Goal: Task Accomplishment & Management: Manage account settings

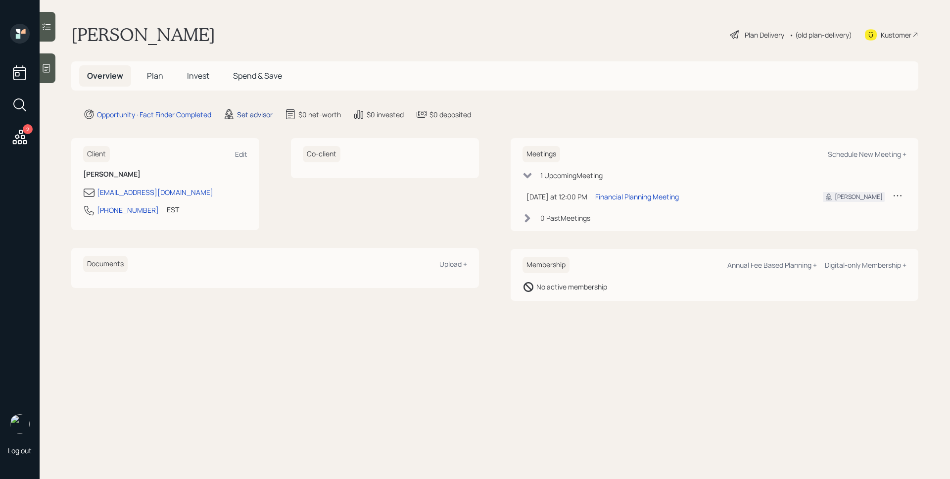
click at [264, 116] on div "Set advisor" at bounding box center [255, 114] width 36 height 10
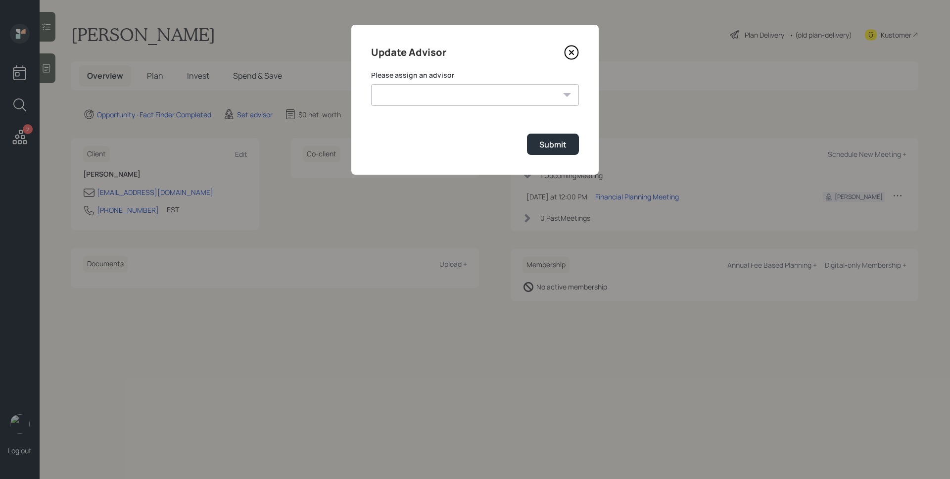
click at [459, 98] on select "[PERSON_NAME] [PERSON_NAME] [PERSON_NAME] End [PERSON_NAME] [PERSON_NAME] [PERS…" at bounding box center [475, 95] width 208 height 22
select select "d946c976-65aa-4529-ac9d-02c4f1114fc0"
click at [371, 84] on select "[PERSON_NAME] [PERSON_NAME] [PERSON_NAME] End [PERSON_NAME] [PERSON_NAME] [PERS…" at bounding box center [475, 95] width 208 height 22
click at [564, 146] on div "Submit" at bounding box center [552, 144] width 27 height 11
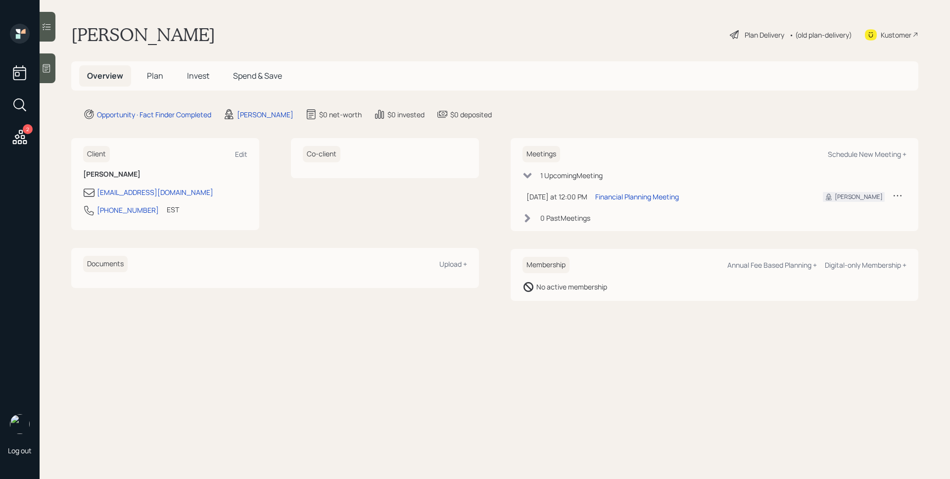
click at [49, 70] on icon at bounding box center [47, 68] width 10 height 10
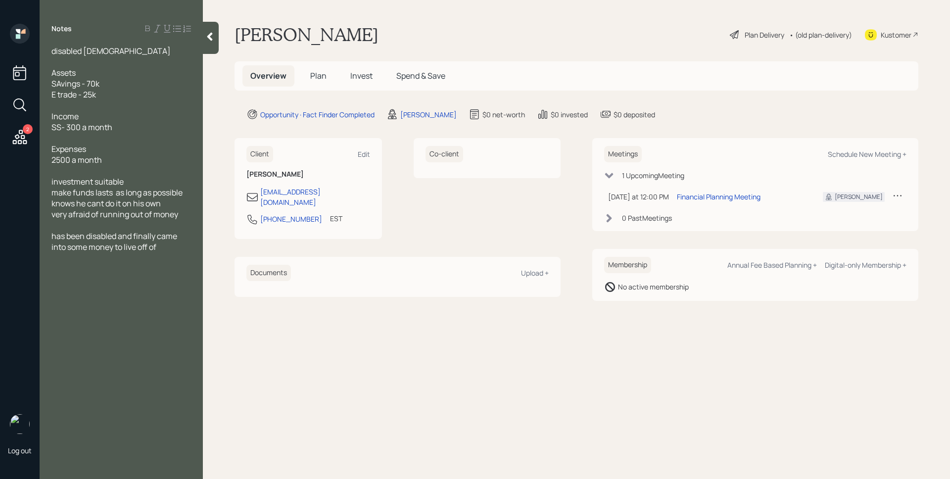
click at [316, 75] on span "Plan" at bounding box center [318, 75] width 16 height 11
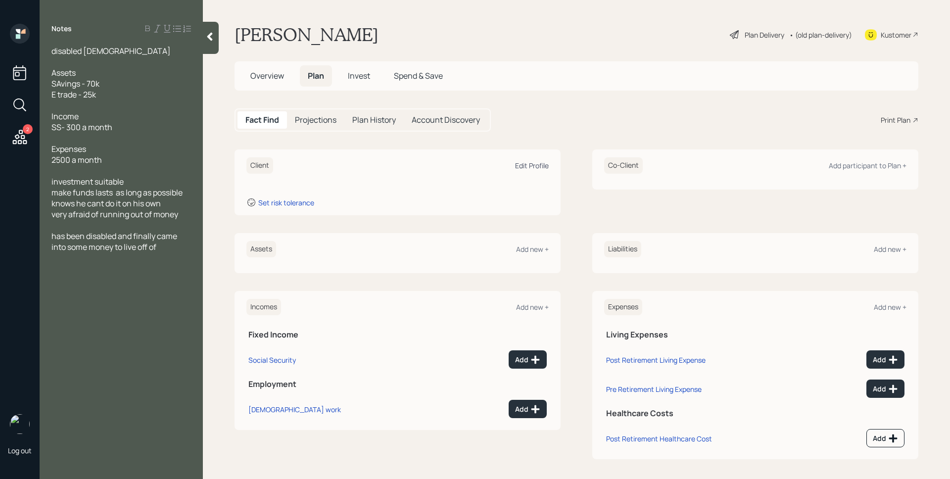
click at [533, 166] on div "Edit Profile" at bounding box center [532, 165] width 34 height 9
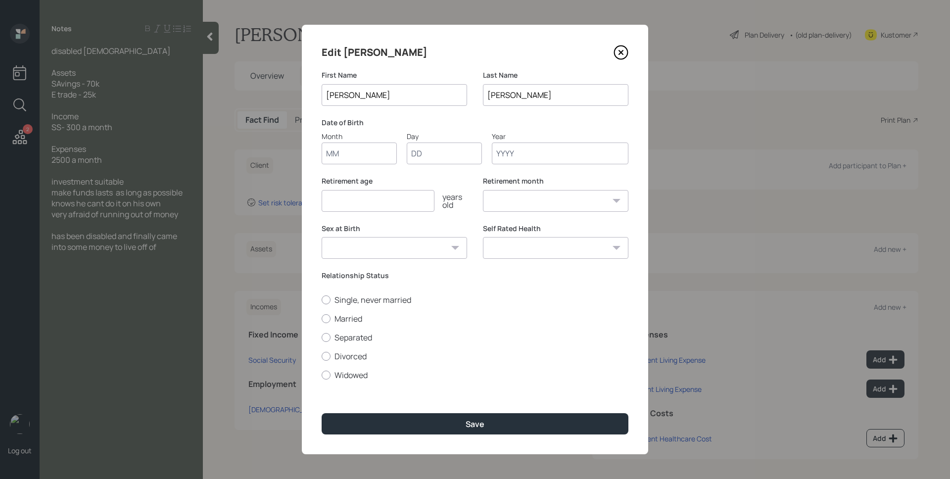
click at [351, 154] on input "Month" at bounding box center [359, 154] width 75 height 22
type input "01"
type input "2"
type input "01"
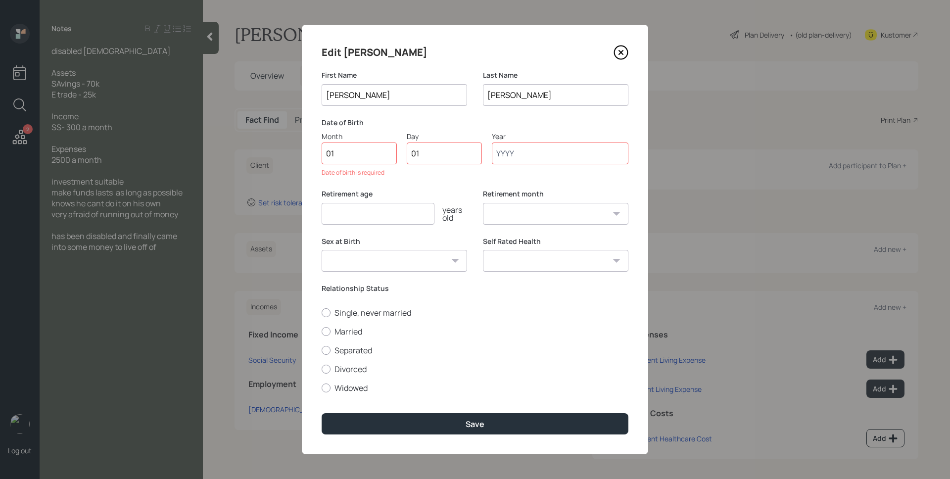
click at [529, 149] on input "Year" at bounding box center [560, 154] width 137 height 22
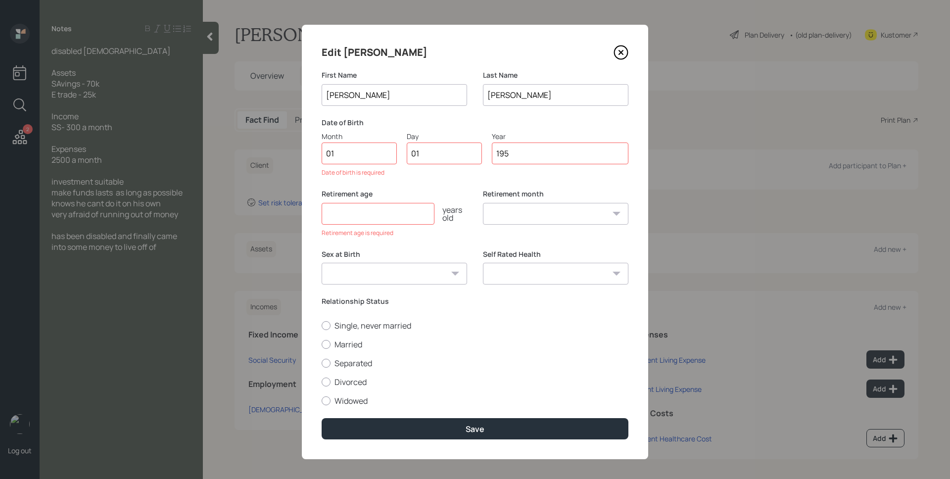
type input "1957"
select select "1"
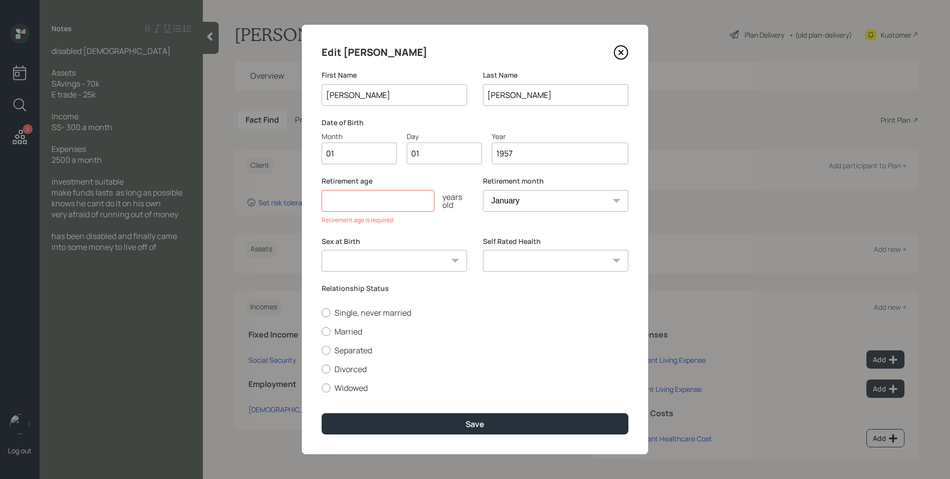
type input "1957"
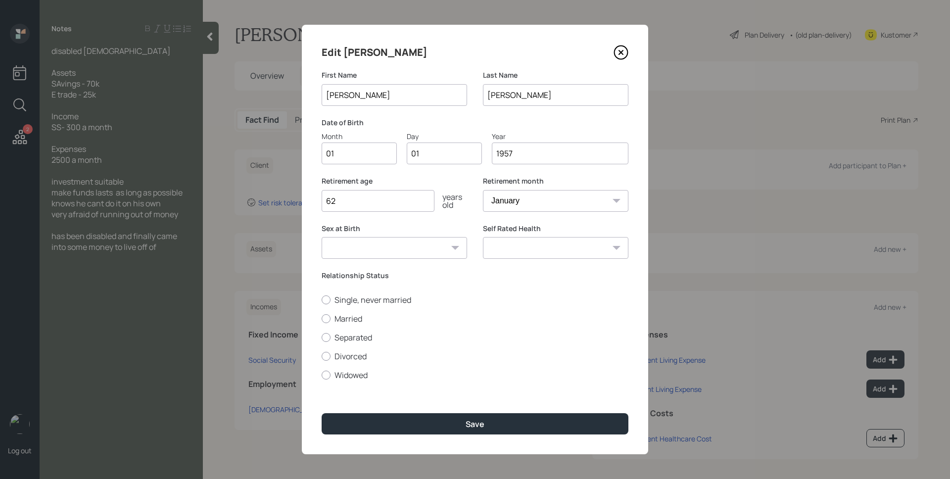
type input "62"
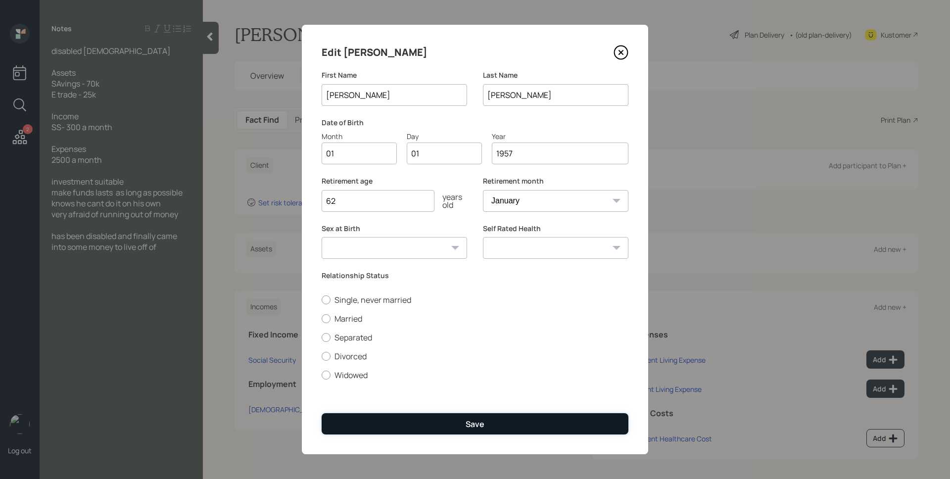
click at [526, 423] on button "Save" at bounding box center [475, 423] width 307 height 21
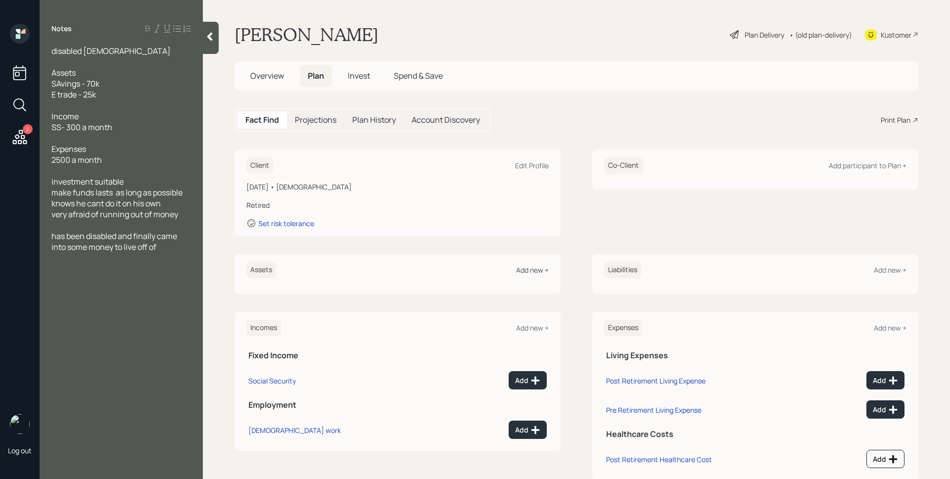
click at [537, 269] on div "Add new +" at bounding box center [532, 269] width 33 height 9
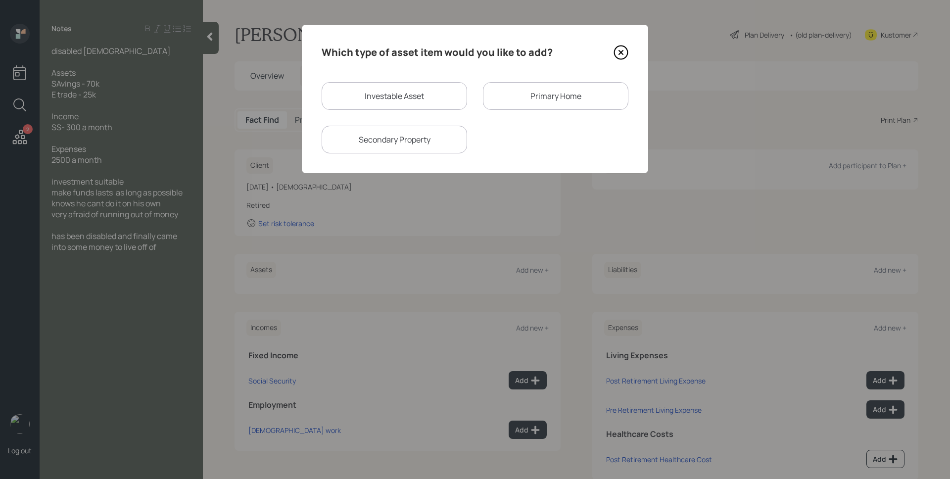
click at [398, 87] on div "Investable Asset" at bounding box center [395, 96] width 146 height 28
select select "taxable"
select select "balanced"
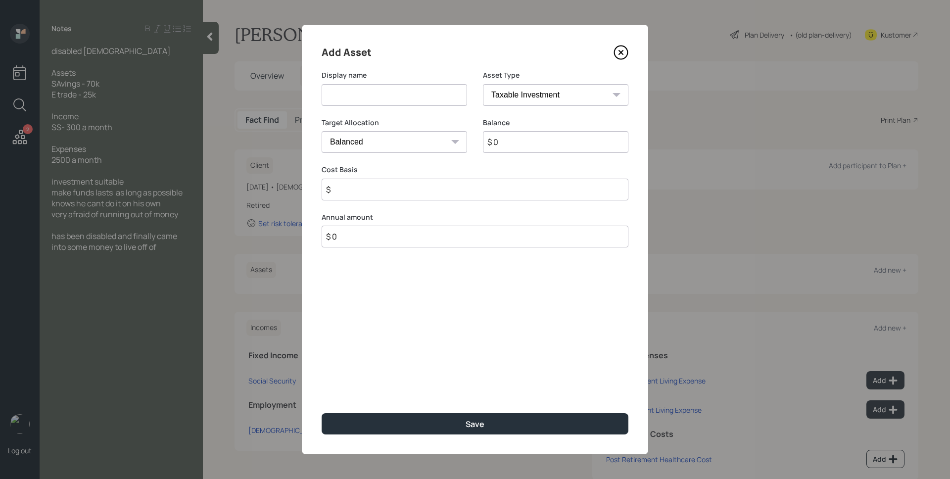
click at [395, 93] on input at bounding box center [395, 95] width 146 height 22
type input "Savings"
click at [559, 92] on select "SEP [PERSON_NAME] IRA 401(k) [PERSON_NAME] 401(k) 403(b) [PERSON_NAME] 403(b) 4…" at bounding box center [556, 95] width 146 height 22
select select "cash"
click at [483, 84] on select "SEP [PERSON_NAME] IRA 401(k) [PERSON_NAME] 401(k) 403(b) [PERSON_NAME] 403(b) 4…" at bounding box center [556, 95] width 146 height 22
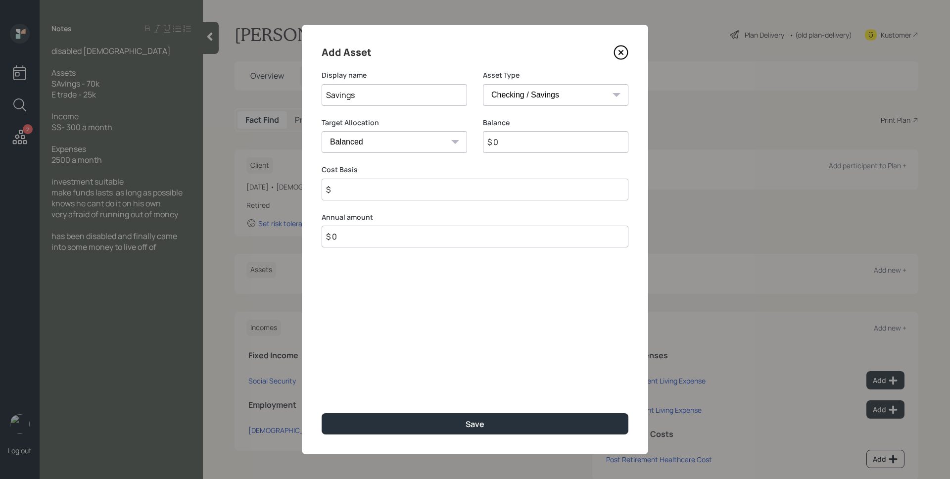
type input "$"
click at [535, 131] on input "$ 0" at bounding box center [475, 142] width 307 height 22
type input "$ 40"
type input "$ 4"
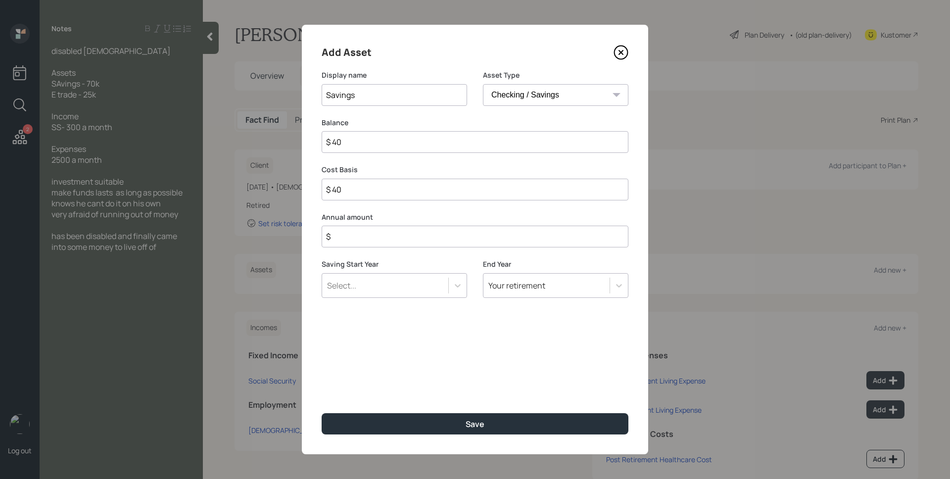
type input "$ 4"
type input "$"
type input "$ 7"
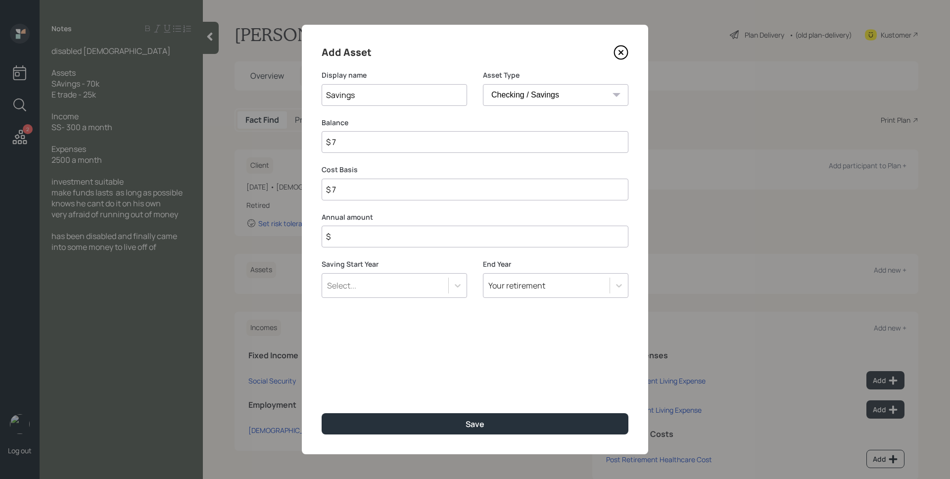
type input "$ 70"
type input "$ 700"
type input "$ 7,000"
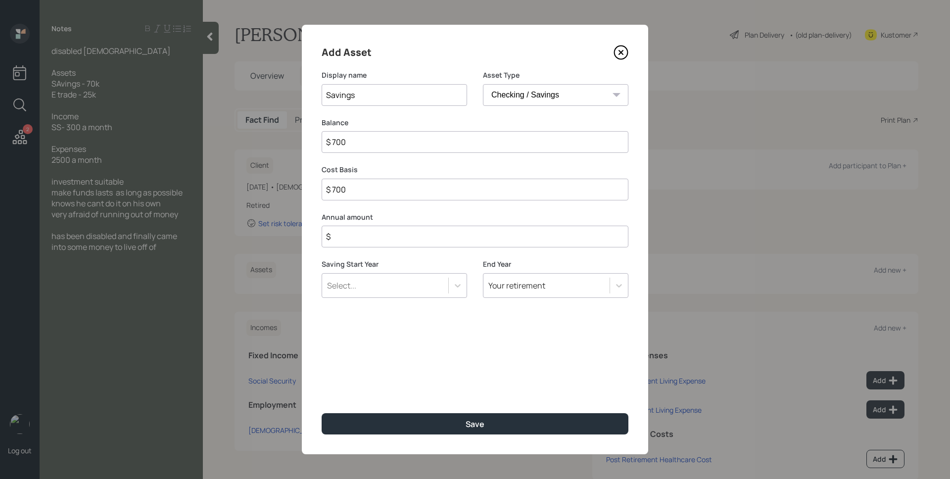
type input "$ 7,000"
type input "$ 70,000"
type input "$ 0"
click at [322, 413] on button "Save" at bounding box center [475, 423] width 307 height 21
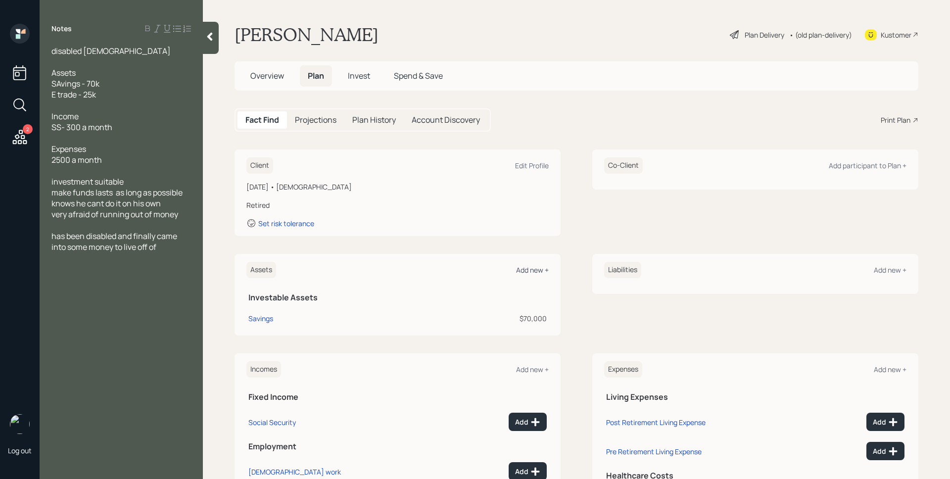
click at [536, 270] on div "Add new +" at bounding box center [532, 269] width 33 height 9
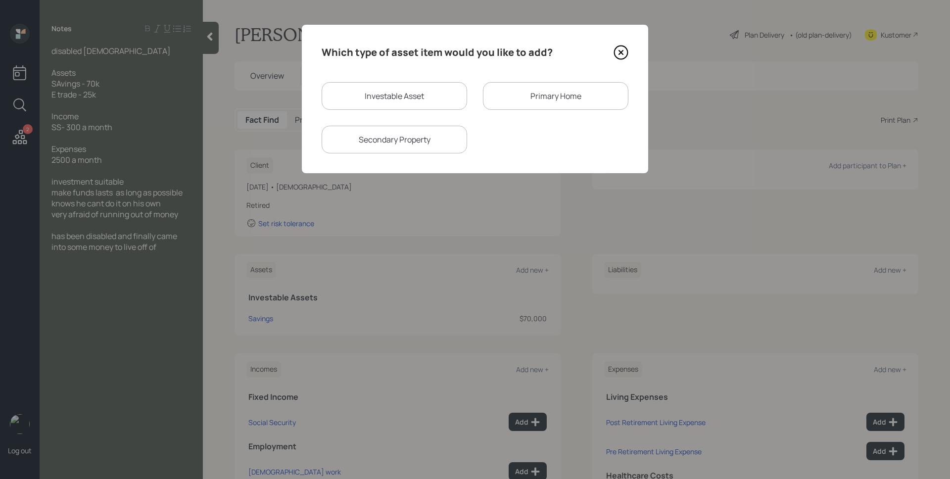
click at [408, 96] on div "Investable Asset" at bounding box center [395, 96] width 146 height 28
select select "taxable"
select select "balanced"
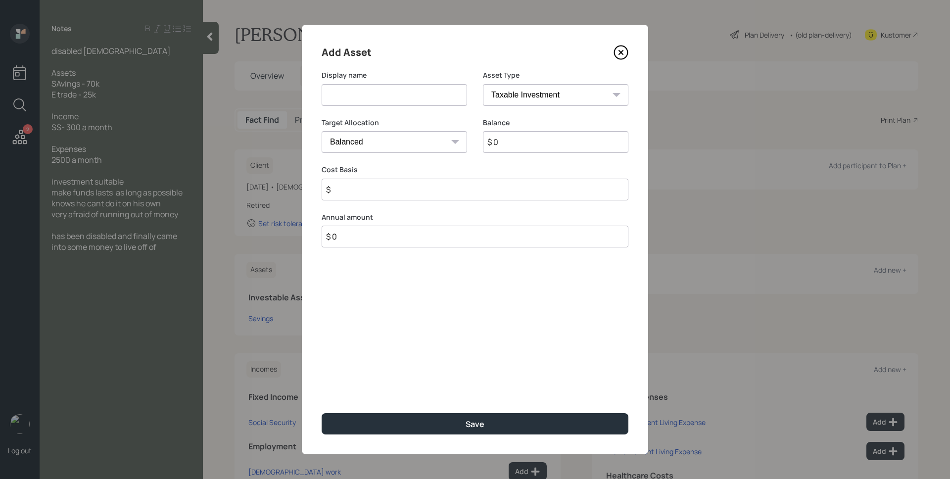
click at [408, 96] on input at bounding box center [395, 95] width 146 height 22
click at [336, 93] on input "E-trade" at bounding box center [395, 95] width 146 height 22
type input "E-Trade"
click at [357, 133] on select "Cash Conservative Balanced Aggressive" at bounding box center [395, 142] width 146 height 22
click at [322, 131] on select "Cash Conservative Balanced Aggressive" at bounding box center [395, 142] width 146 height 22
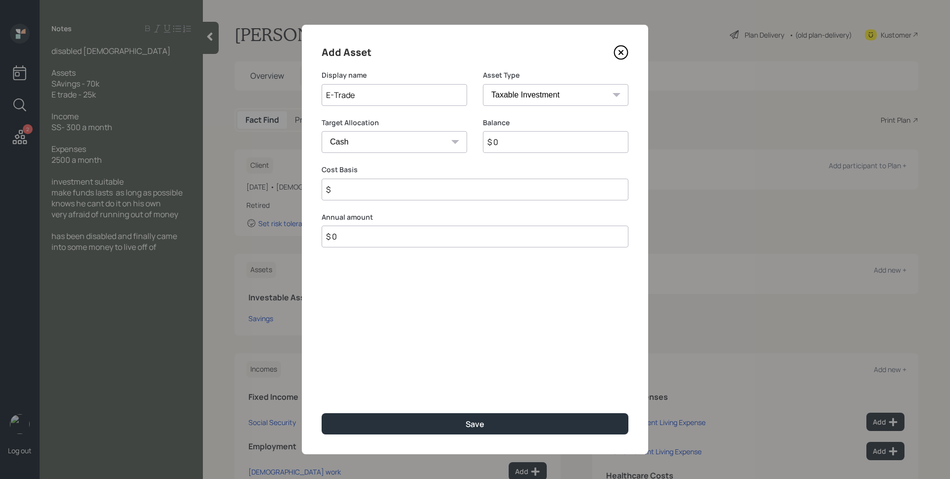
click at [377, 141] on select "Cash Conservative Balanced Aggressive" at bounding box center [395, 142] width 146 height 22
click at [322, 131] on select "Cash Conservative Balanced Aggressive" at bounding box center [395, 142] width 146 height 22
drag, startPoint x: 377, startPoint y: 141, endPoint x: 366, endPoint y: 139, distance: 11.2
click at [366, 139] on select "Cash Conservative Balanced Aggressive" at bounding box center [395, 142] width 146 height 22
select select "balanced"
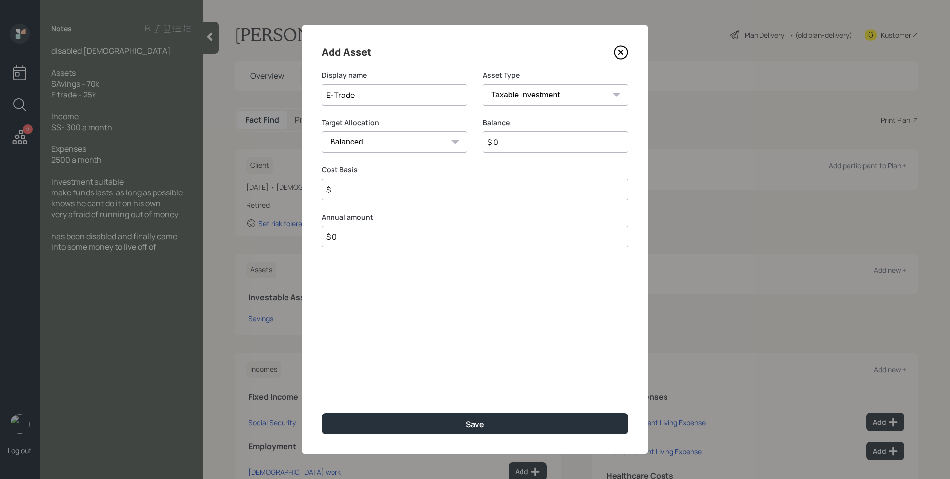
click at [322, 131] on select "Cash Conservative Balanced Aggressive" at bounding box center [395, 142] width 146 height 22
click at [512, 147] on input "$ 0" at bounding box center [556, 142] width 146 height 22
type input "$ 25,000"
type input "$ 0"
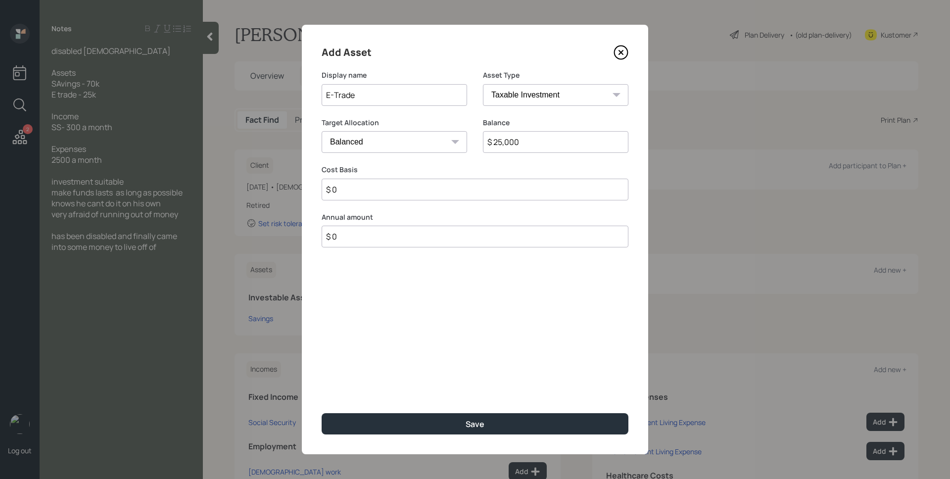
click at [322, 413] on button "Save" at bounding box center [475, 423] width 307 height 21
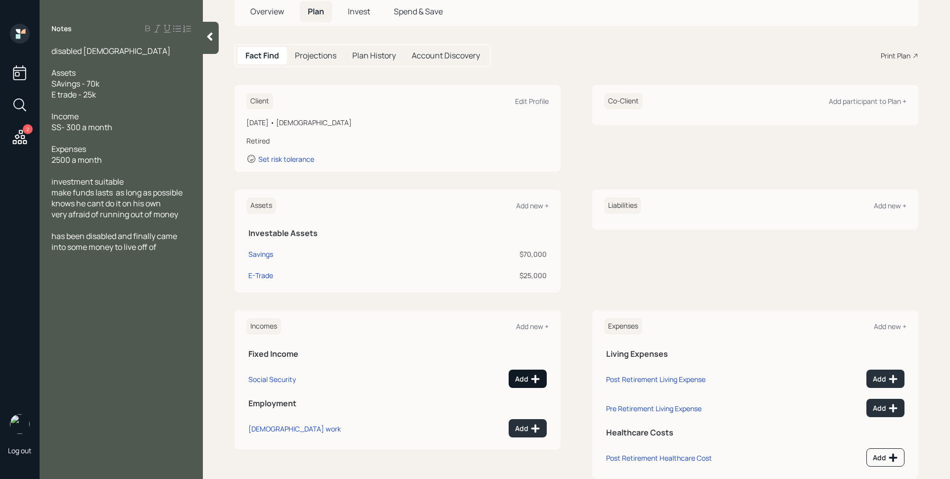
scroll to position [67, 0]
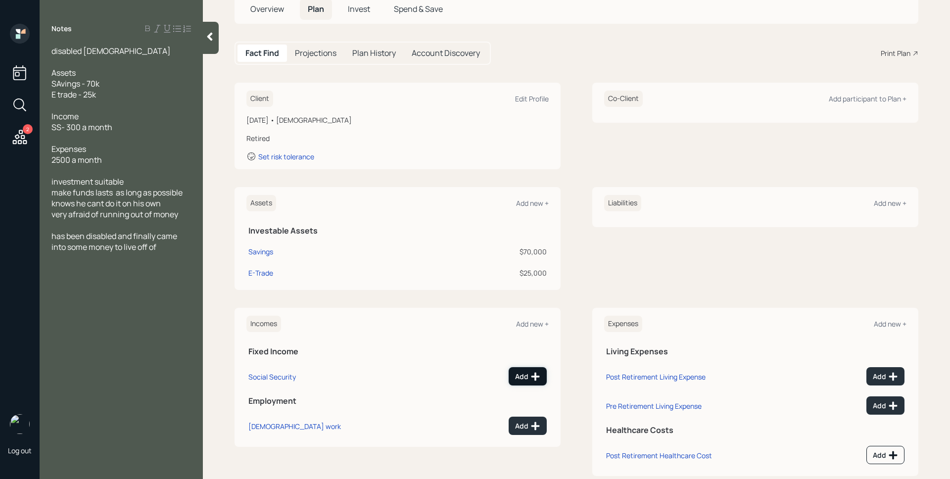
click at [535, 380] on icon at bounding box center [536, 377] width 10 height 10
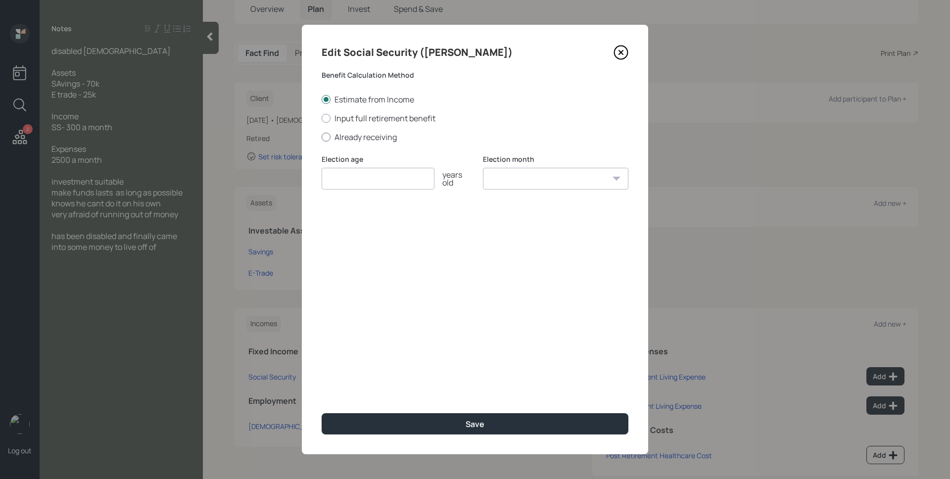
click at [372, 139] on label "Already receiving" at bounding box center [475, 137] width 307 height 11
click at [322, 137] on input "Already receiving" at bounding box center [321, 137] width 0 height 0
radio input "true"
click at [381, 181] on input "number" at bounding box center [378, 179] width 113 height 22
type input "62"
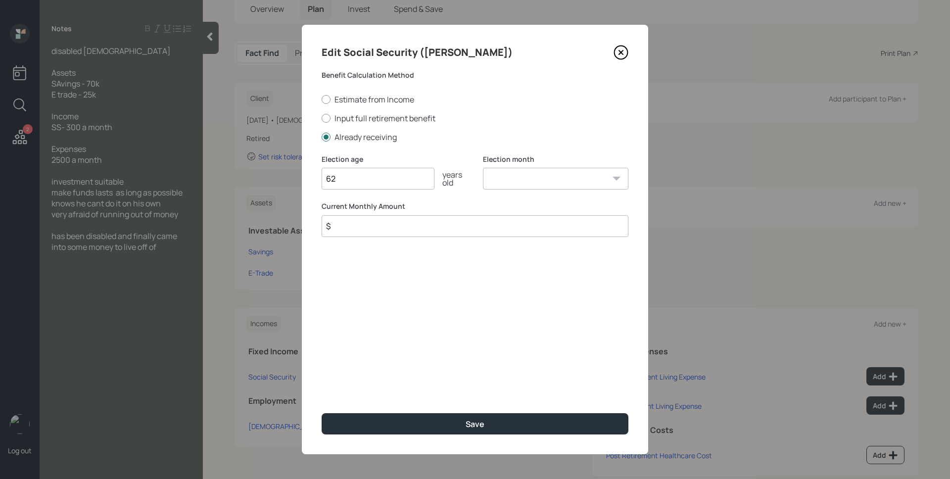
select select "1"
click at [483, 168] on select "January February March April May June July August September October November De…" at bounding box center [556, 179] width 146 height 22
type input "$ 300"
click at [322, 413] on button "Save" at bounding box center [475, 423] width 307 height 21
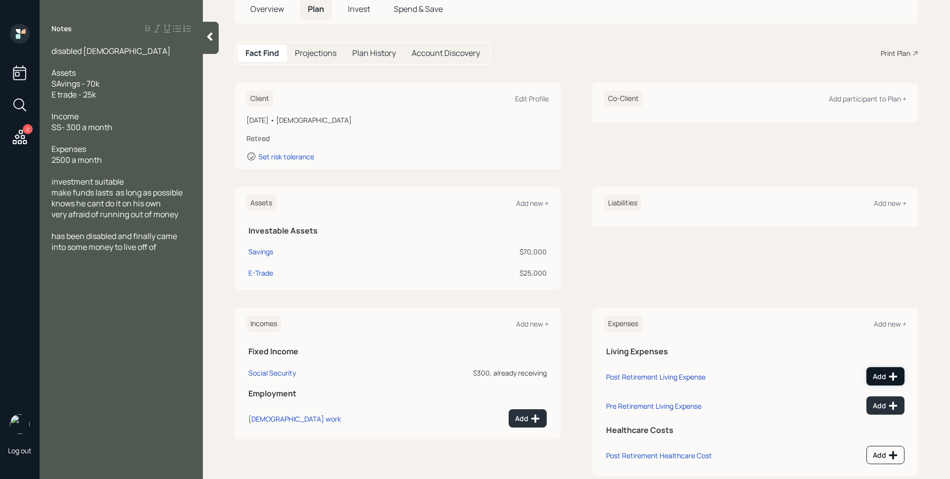
click at [877, 372] on div "Add" at bounding box center [885, 377] width 25 height 10
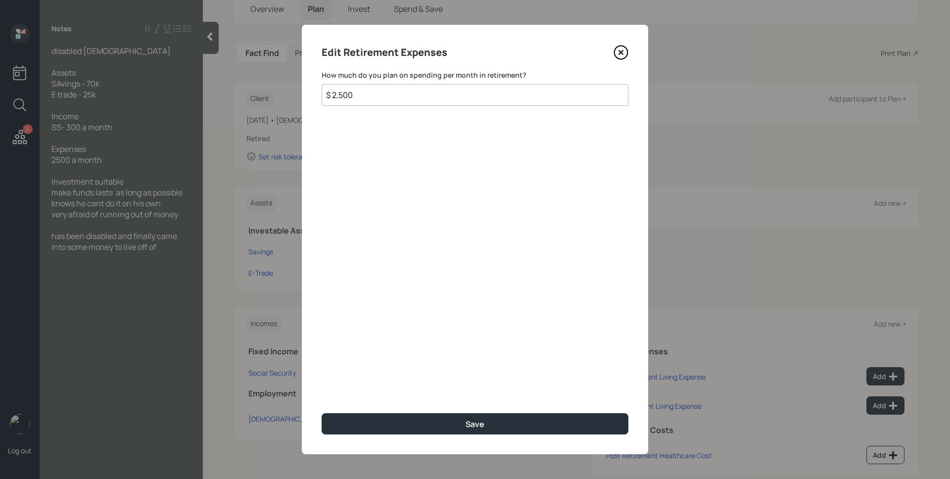
type input "$ 2,500"
click at [322, 413] on button "Save" at bounding box center [475, 423] width 307 height 21
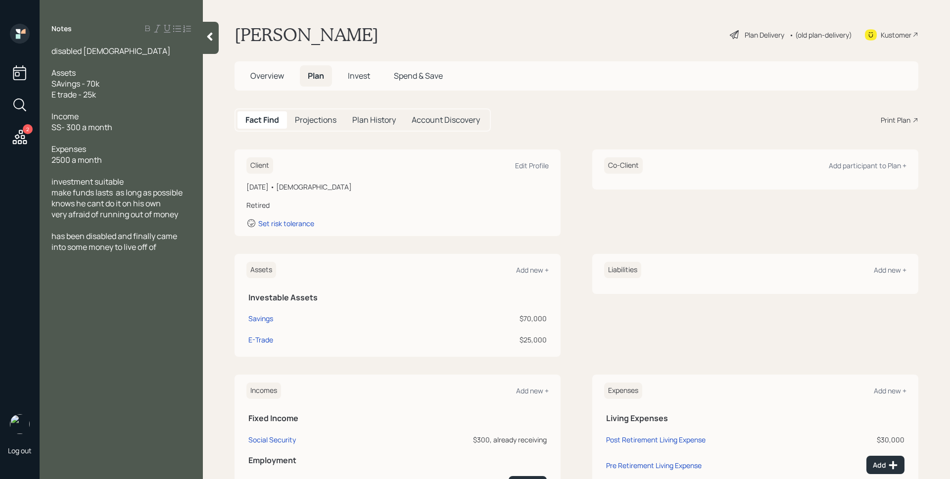
click at [762, 41] on div "Plan Delivery • (old plan-delivery)" at bounding box center [791, 35] width 124 height 22
click at [760, 33] on div "Plan Delivery" at bounding box center [765, 35] width 40 height 10
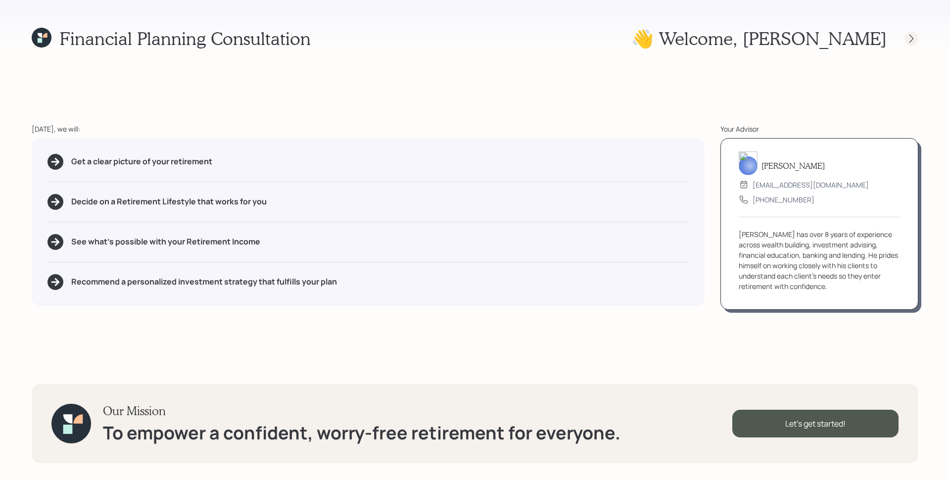
click at [910, 39] on icon at bounding box center [912, 39] width 10 height 10
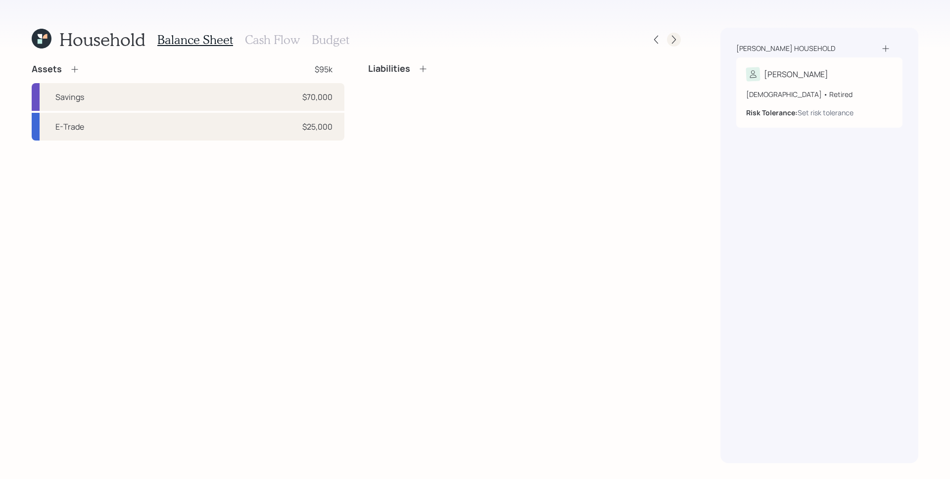
click at [677, 37] on icon at bounding box center [674, 40] width 10 height 10
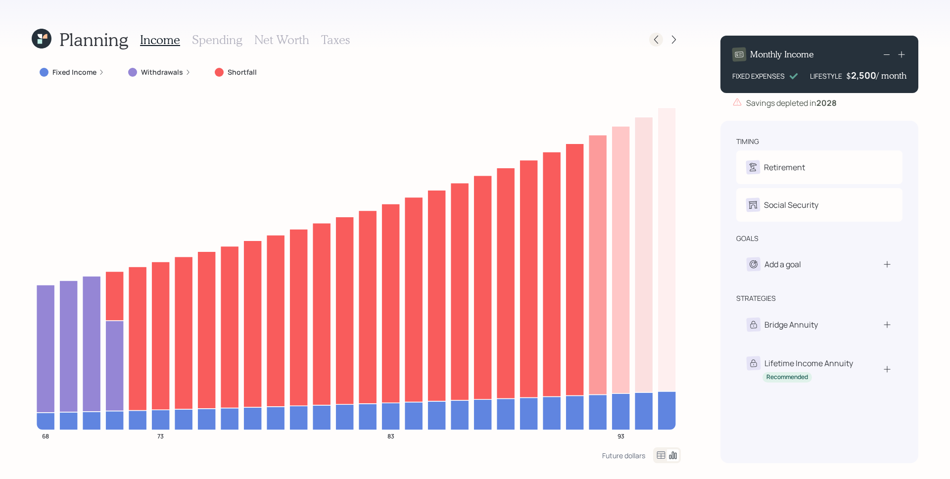
click at [656, 43] on icon at bounding box center [656, 40] width 10 height 10
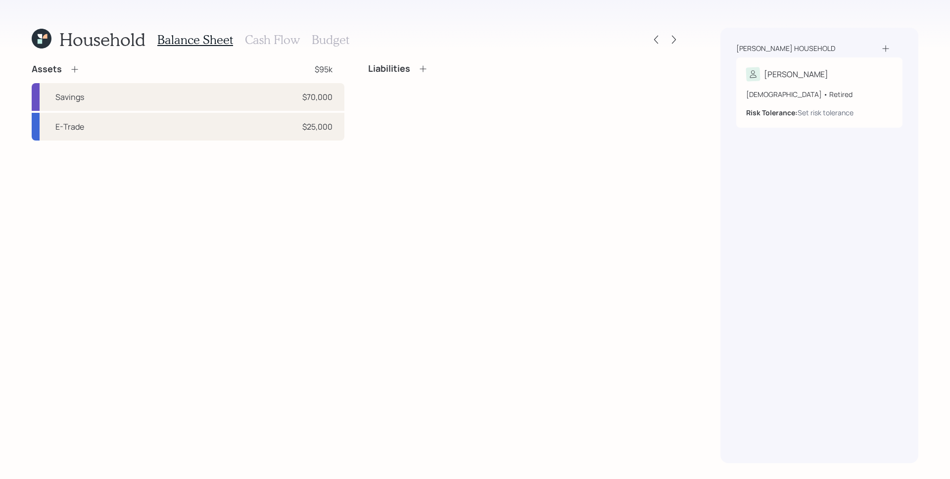
click at [36, 40] on icon at bounding box center [42, 39] width 20 height 20
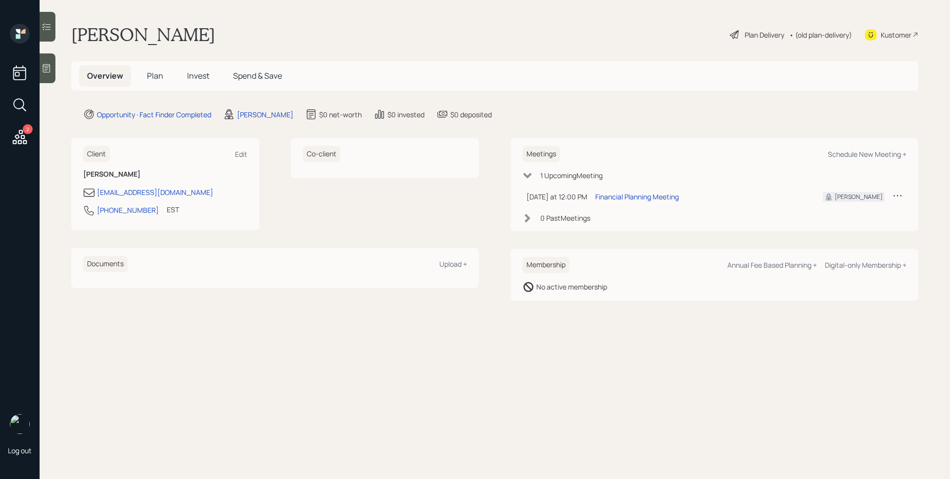
click at [45, 67] on icon at bounding box center [47, 68] width 10 height 10
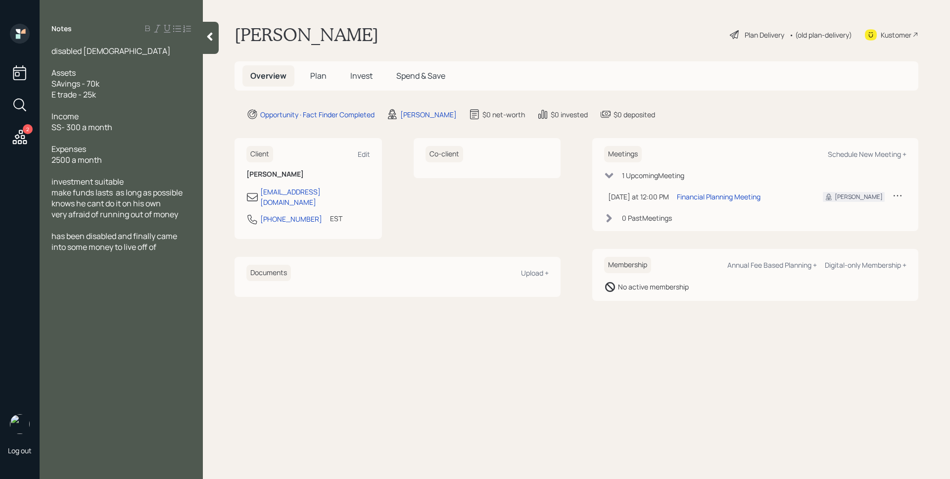
click at [12, 129] on icon at bounding box center [20, 137] width 18 height 18
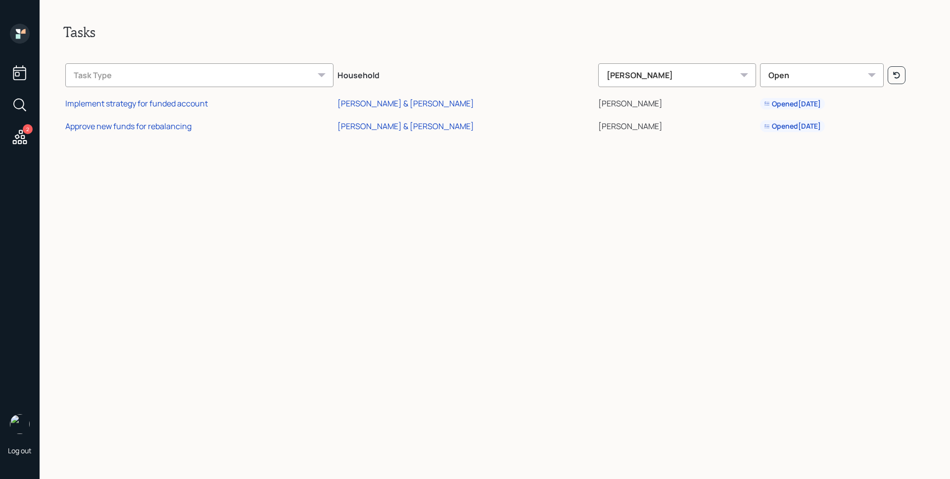
click at [21, 32] on icon at bounding box center [20, 34] width 20 height 20
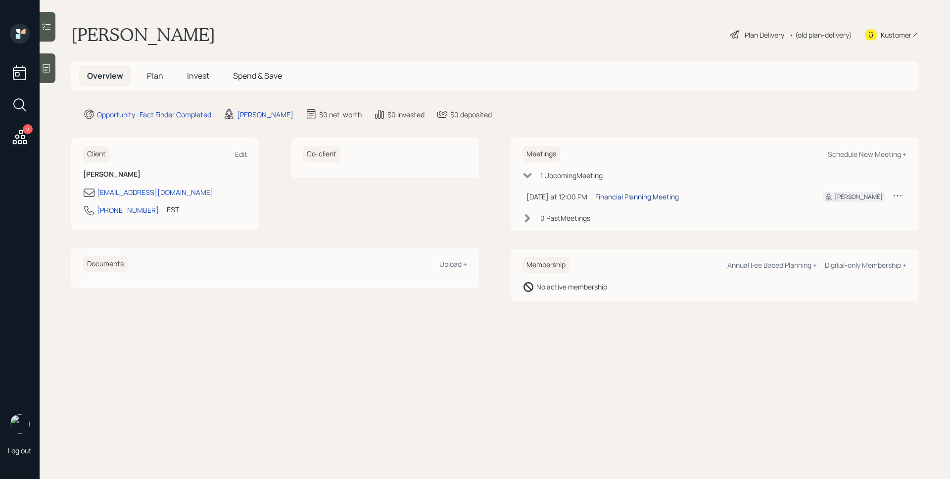
click at [664, 200] on div "Financial Planning Meeting" at bounding box center [637, 197] width 84 height 10
click at [50, 69] on icon at bounding box center [46, 68] width 7 height 8
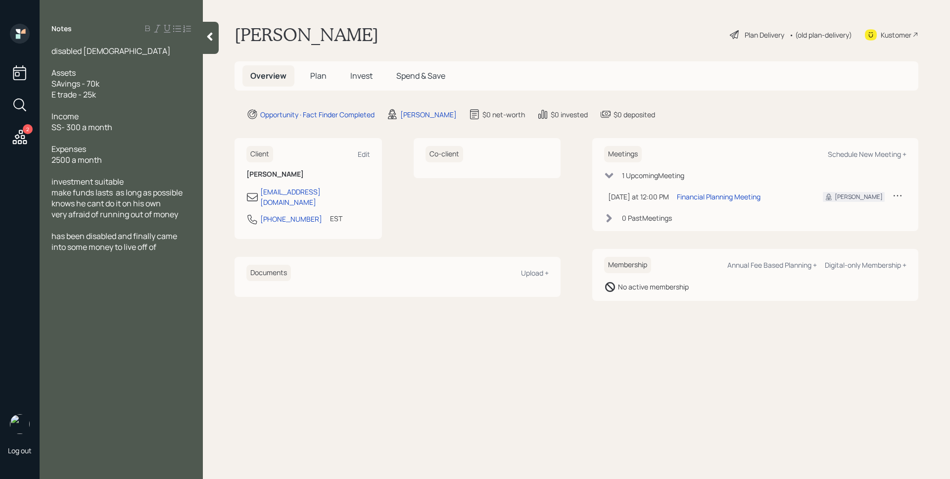
click at [60, 83] on span "Assets SAvings - 70k E trade - 25k" at bounding box center [75, 83] width 48 height 33
click at [208, 43] on div at bounding box center [211, 38] width 16 height 32
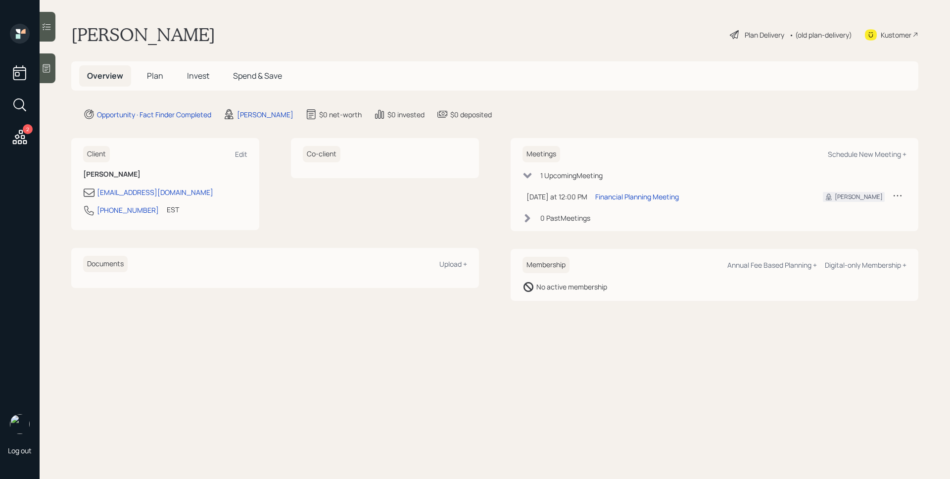
click at [379, 40] on div "[PERSON_NAME] Plan Delivery • (old plan-delivery) Kustomer" at bounding box center [494, 35] width 847 height 22
click at [49, 69] on icon at bounding box center [47, 68] width 10 height 10
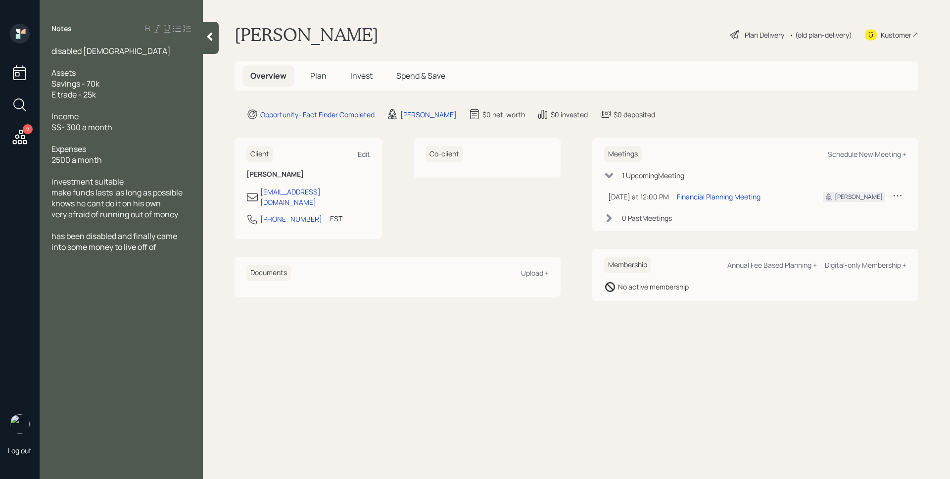
click at [495, 189] on div "Co-client" at bounding box center [487, 188] width 147 height 101
click at [316, 74] on span "Plan" at bounding box center [318, 75] width 16 height 11
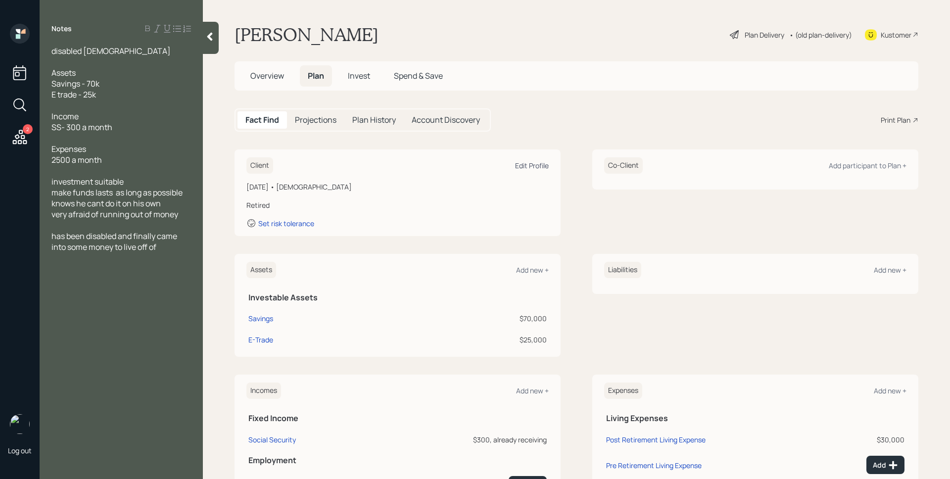
click at [537, 163] on div "Edit Profile" at bounding box center [532, 165] width 34 height 9
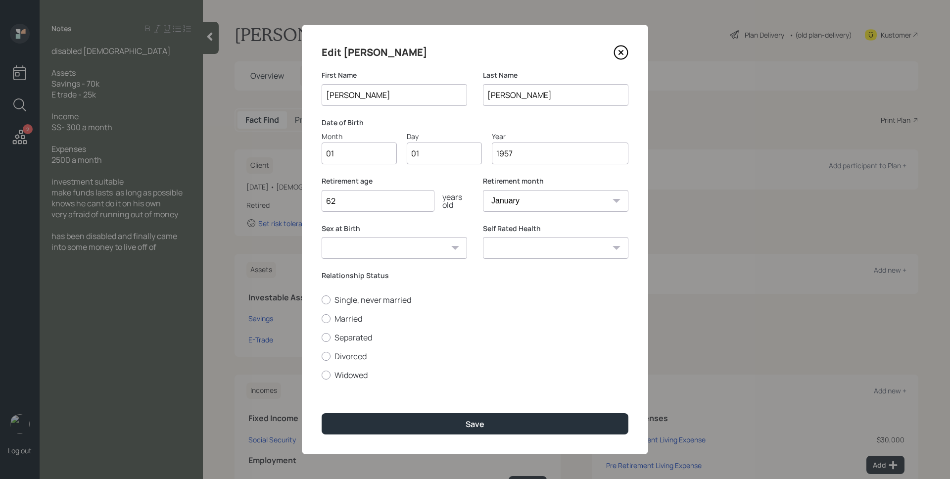
click at [367, 152] on input "01" at bounding box center [359, 154] width 75 height 22
type input "04"
drag, startPoint x: 433, startPoint y: 152, endPoint x: 398, endPoint y: 151, distance: 34.6
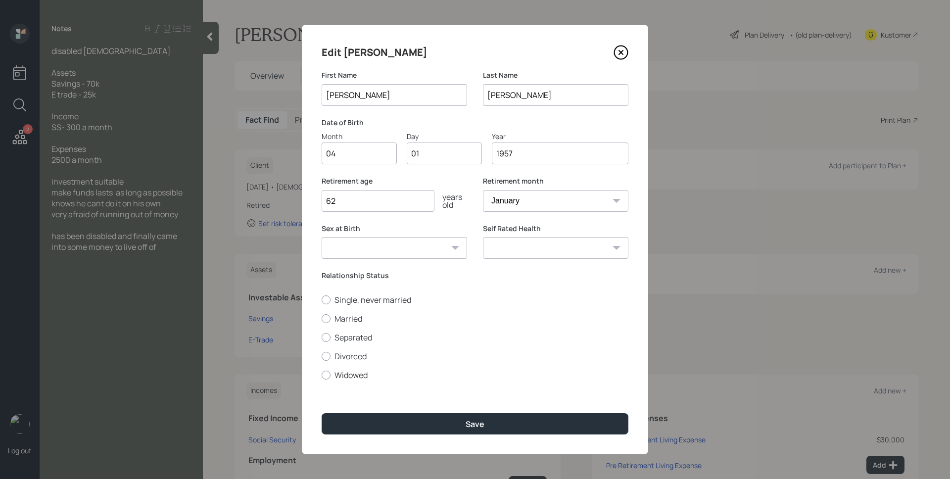
click at [398, 151] on div "Month 04 Day 01 Year [DATE]" at bounding box center [475, 147] width 307 height 33
type input "10"
click at [454, 181] on label "Retirement age" at bounding box center [395, 181] width 146 height 10
click at [518, 196] on select "January February March April May June July August September October November De…" at bounding box center [556, 201] width 146 height 22
select select "4"
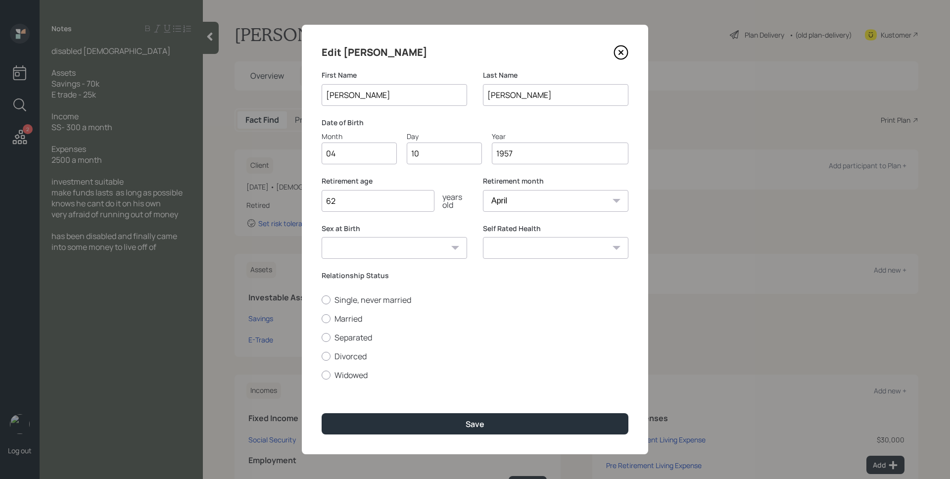
click at [483, 190] on select "January February March April May June July August September October November De…" at bounding box center [556, 201] width 146 height 22
click at [477, 276] on label "Relationship Status" at bounding box center [475, 276] width 307 height 10
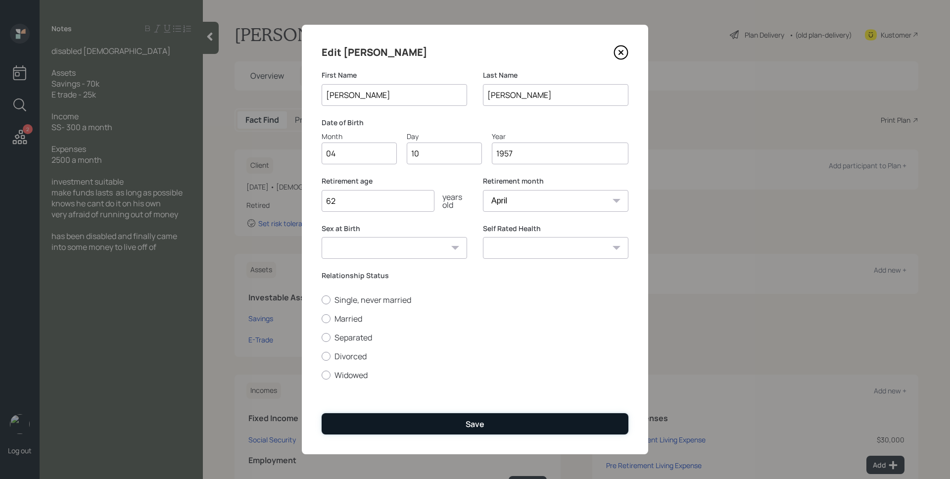
click at [513, 422] on button "Save" at bounding box center [475, 423] width 307 height 21
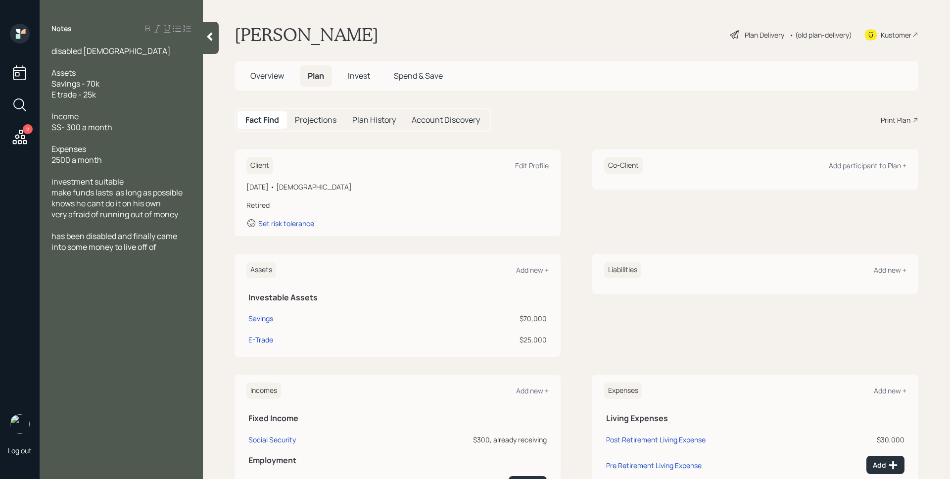
click at [757, 36] on div "Plan Delivery" at bounding box center [765, 35] width 40 height 10
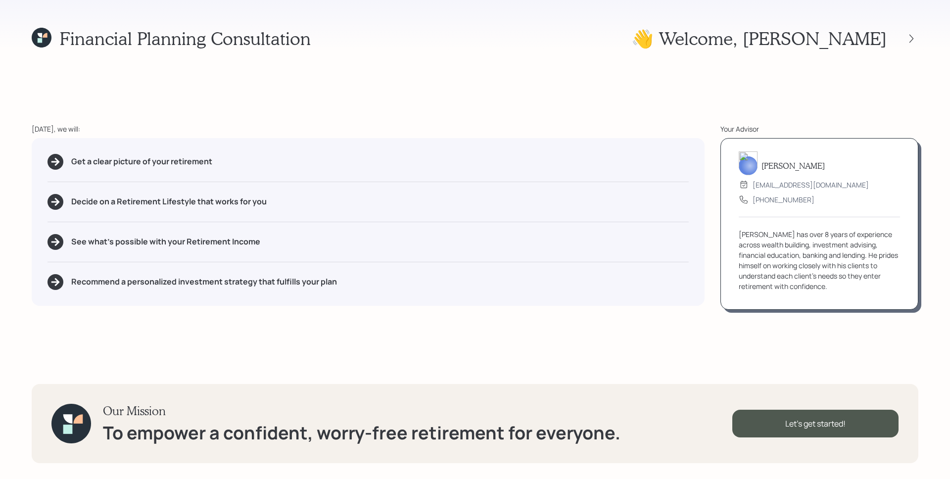
click at [504, 63] on div "Financial Planning Consultation 👋 Welcome , [PERSON_NAME] [DATE], we will: Get …" at bounding box center [475, 239] width 950 height 479
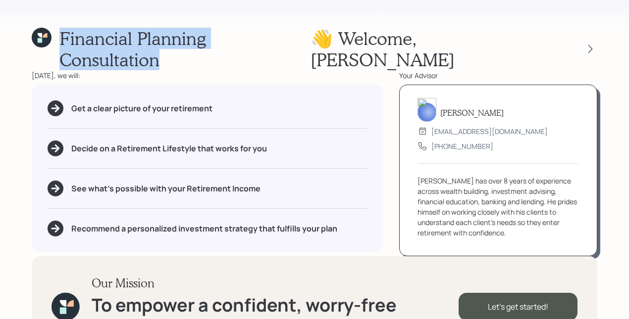
drag, startPoint x: 60, startPoint y: 38, endPoint x: 319, endPoint y: 37, distance: 258.9
click at [319, 37] on div "Financial Planning Consultation 👋 Welcome , [PERSON_NAME]" at bounding box center [314, 49] width 565 height 43
click at [333, 38] on div "Financial Planning Consultation 👋 Welcome , [PERSON_NAME]" at bounding box center [314, 49] width 565 height 43
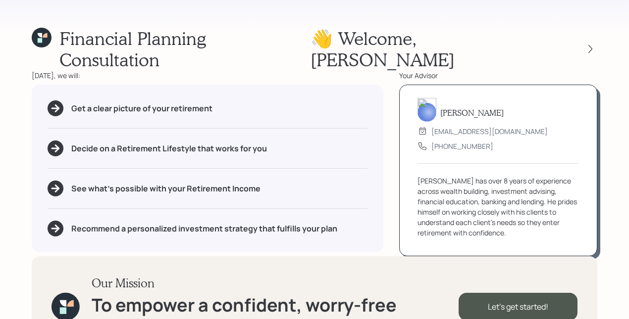
click at [341, 19] on div "Financial Planning Consultation 👋 Welcome , [PERSON_NAME] [DATE], we will: Get …" at bounding box center [314, 159] width 629 height 319
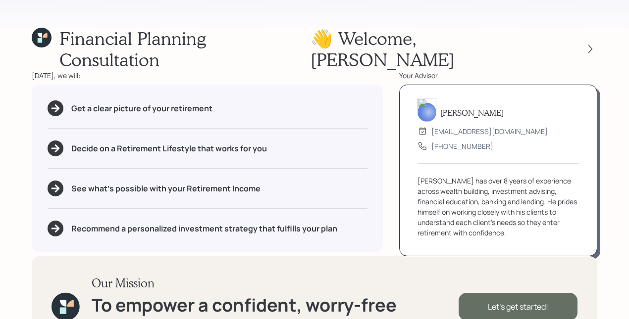
click at [526, 293] on div "Let's get started!" at bounding box center [517, 307] width 119 height 28
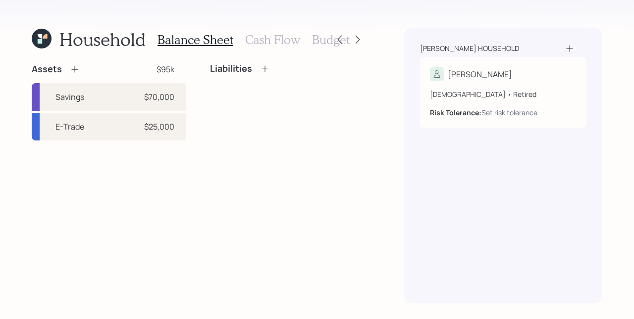
click at [353, 193] on div "Assets $95k Savings $70,000 E-Trade $25,000 Liabilities" at bounding box center [198, 183] width 333 height 240
click at [171, 157] on div "Assets $95k Savings $70,000 E-Trade $25,000 Liabilities" at bounding box center [198, 183] width 333 height 240
click at [264, 40] on h3 "Cash Flow" at bounding box center [272, 40] width 55 height 14
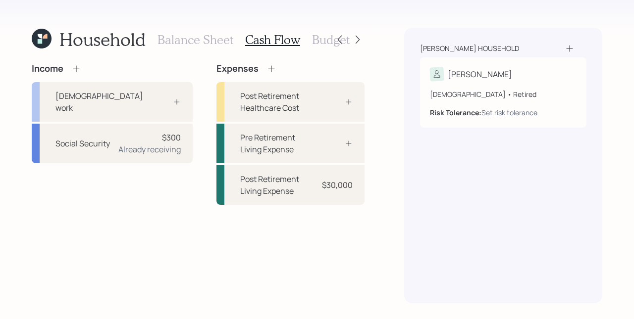
click at [266, 67] on icon at bounding box center [271, 69] width 10 height 10
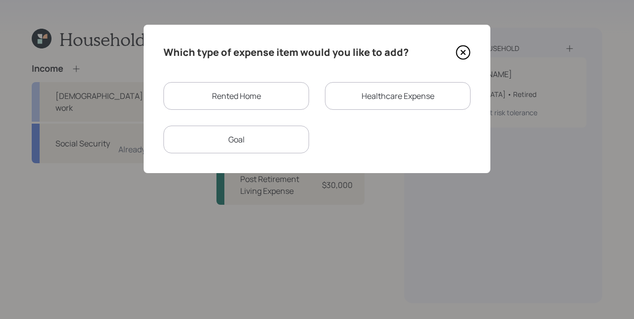
click at [463, 52] on icon at bounding box center [463, 52] width 4 height 4
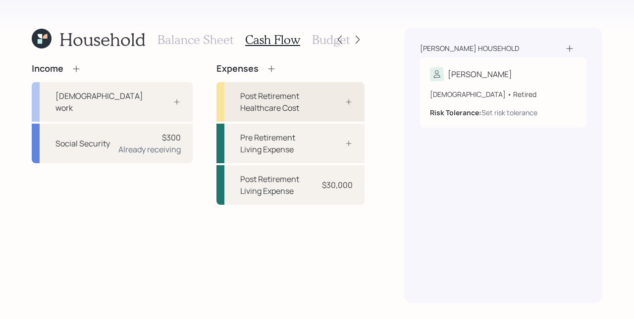
click at [325, 96] on div "Post Retirement Healthcare Cost" at bounding box center [290, 102] width 148 height 40
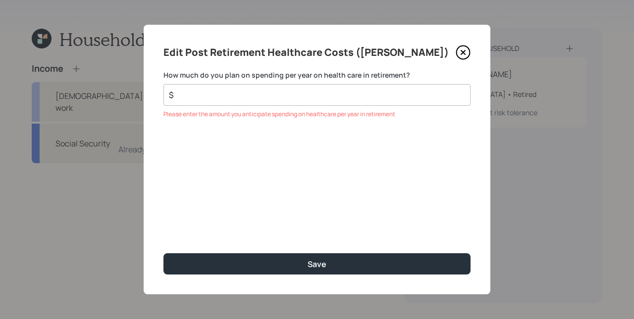
click at [467, 52] on icon at bounding box center [462, 52] width 15 height 15
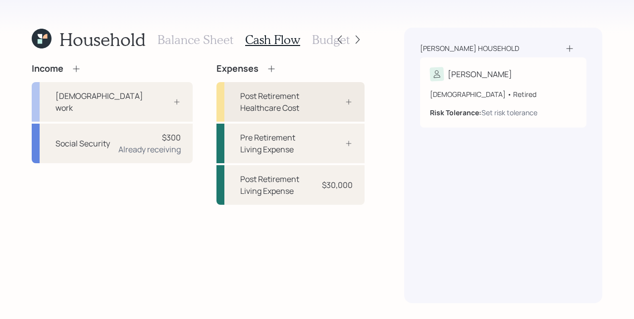
click at [306, 103] on div "Post Retirement Healthcare Cost" at bounding box center [277, 102] width 75 height 24
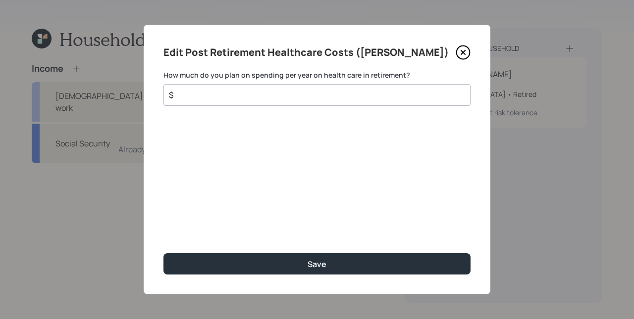
click at [462, 53] on icon at bounding box center [462, 52] width 15 height 15
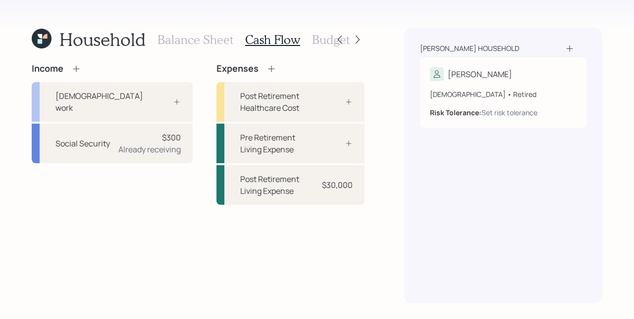
click at [266, 67] on icon at bounding box center [271, 69] width 10 height 10
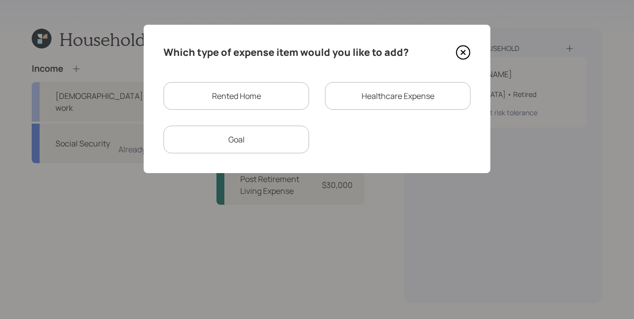
click at [259, 86] on div "Rented Home" at bounding box center [236, 96] width 146 height 28
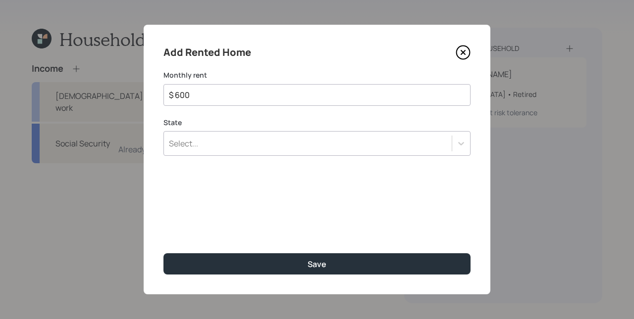
type input "$ 600"
click at [284, 137] on div "Select..." at bounding box center [308, 143] width 288 height 17
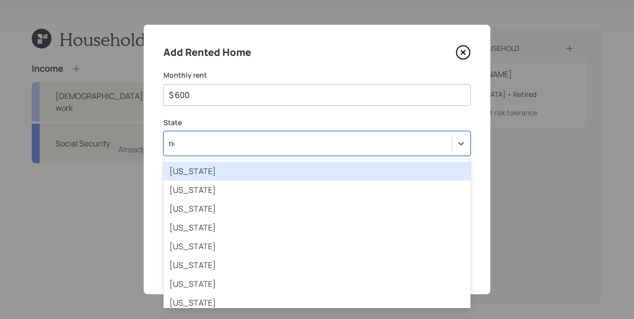
type input "new"
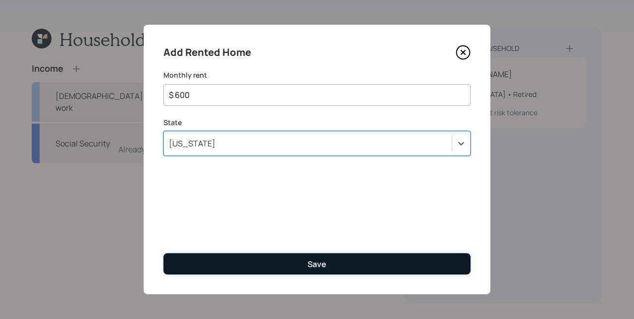
click at [355, 269] on button "Save" at bounding box center [316, 263] width 307 height 21
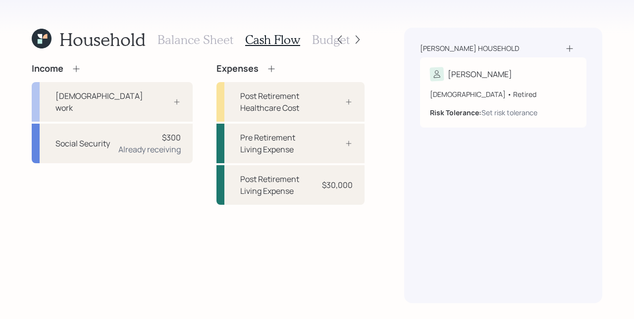
click at [351, 207] on div "Income [DEMOGRAPHIC_DATA] work Social Security $300 Already receiving Expenses …" at bounding box center [198, 183] width 333 height 240
click at [332, 179] on div "$30,000" at bounding box center [337, 185] width 31 height 12
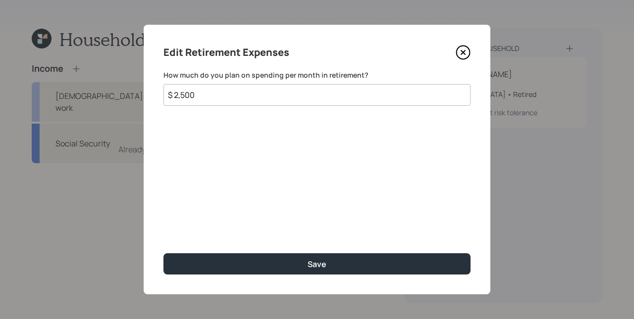
drag, startPoint x: 215, startPoint y: 96, endPoint x: 176, endPoint y: 94, distance: 39.1
click at [176, 94] on input "$ 2,500" at bounding box center [316, 95] width 307 height 22
click at [195, 97] on input "$ 2,500" at bounding box center [316, 95] width 307 height 22
type input "$ 1,900"
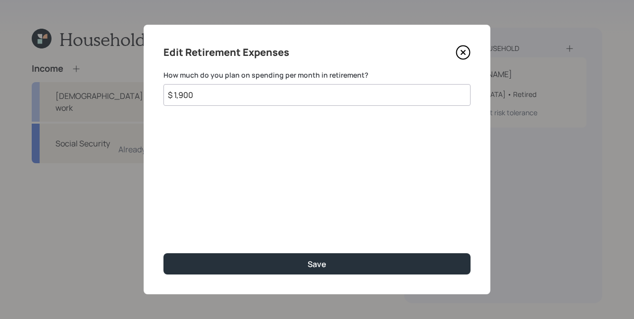
click at [307, 196] on div "Edit Retirement Expenses How much do you plan on spending per month in retireme…" at bounding box center [317, 160] width 346 height 270
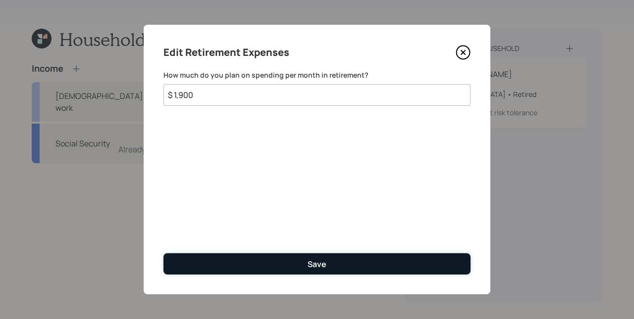
click at [349, 256] on button "Save" at bounding box center [316, 263] width 307 height 21
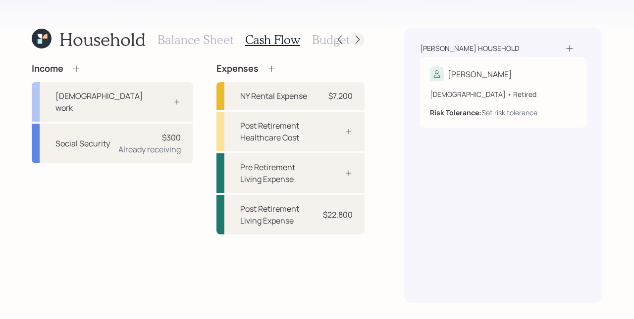
click at [355, 40] on icon at bounding box center [357, 40] width 10 height 10
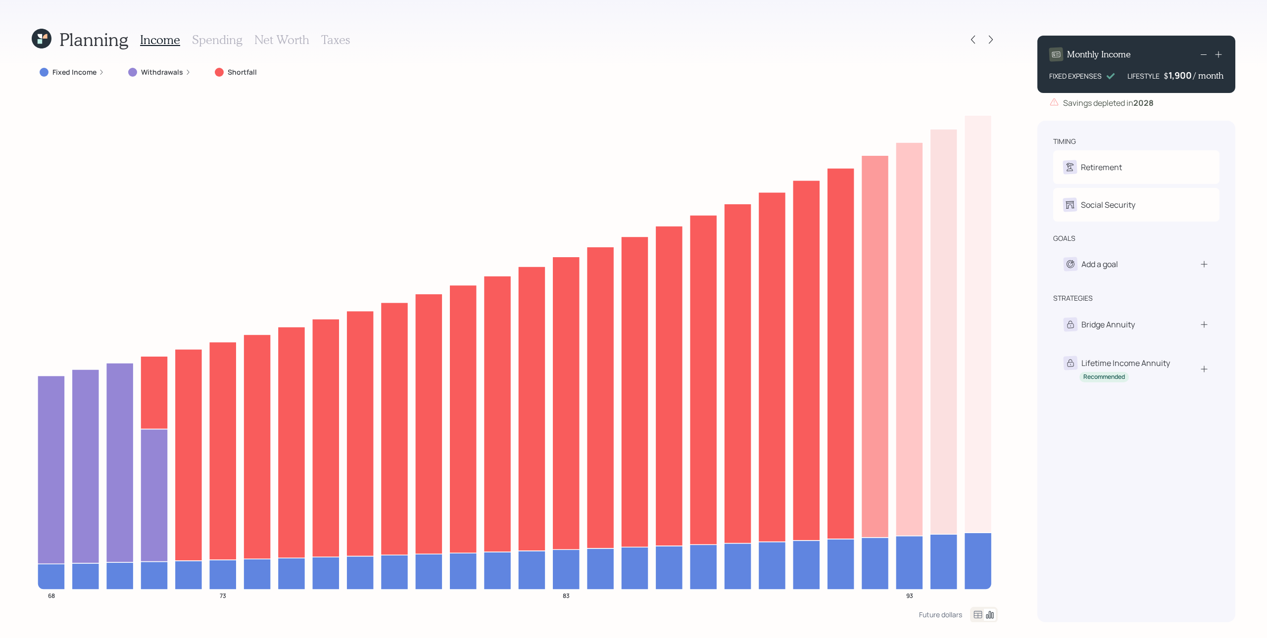
click at [225, 45] on h3 "Spending" at bounding box center [217, 40] width 50 height 14
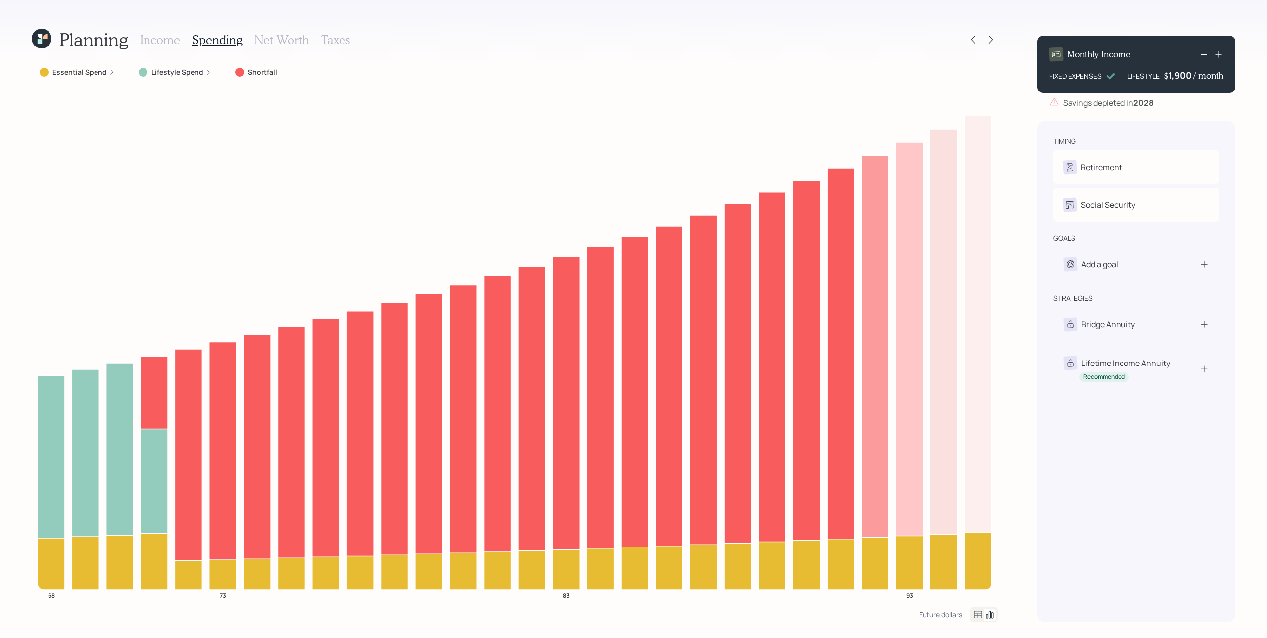
click at [170, 37] on h3 "Income" at bounding box center [160, 40] width 40 height 14
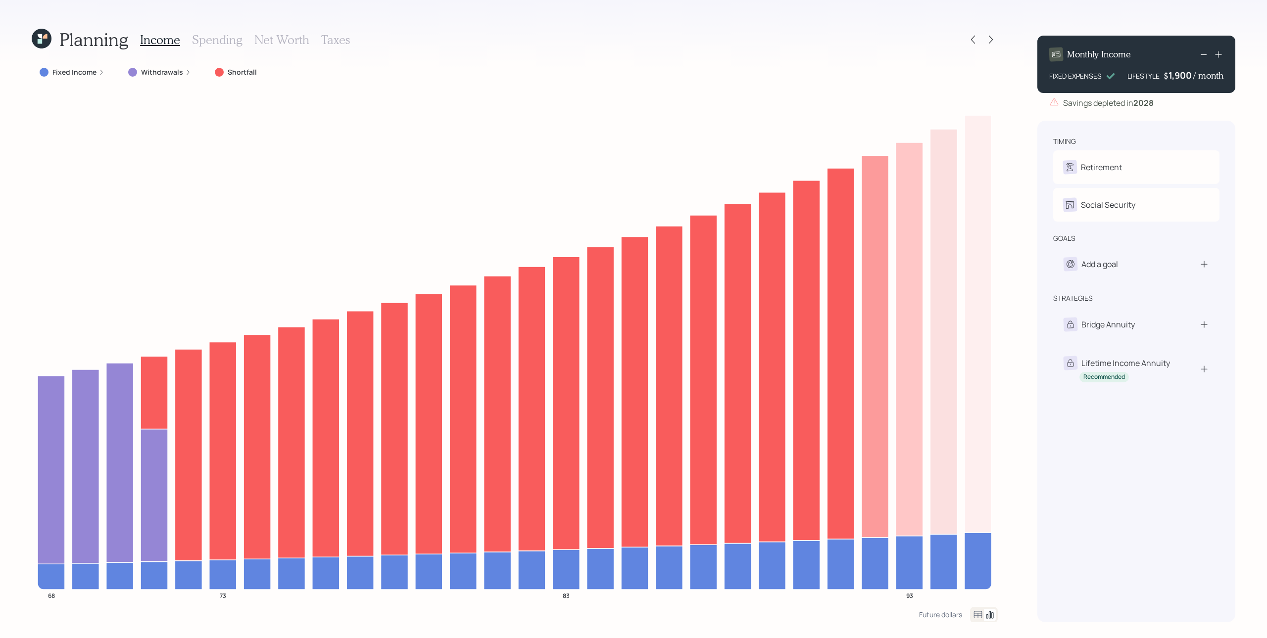
click at [83, 79] on div "Fixed Income" at bounding box center [72, 72] width 81 height 18
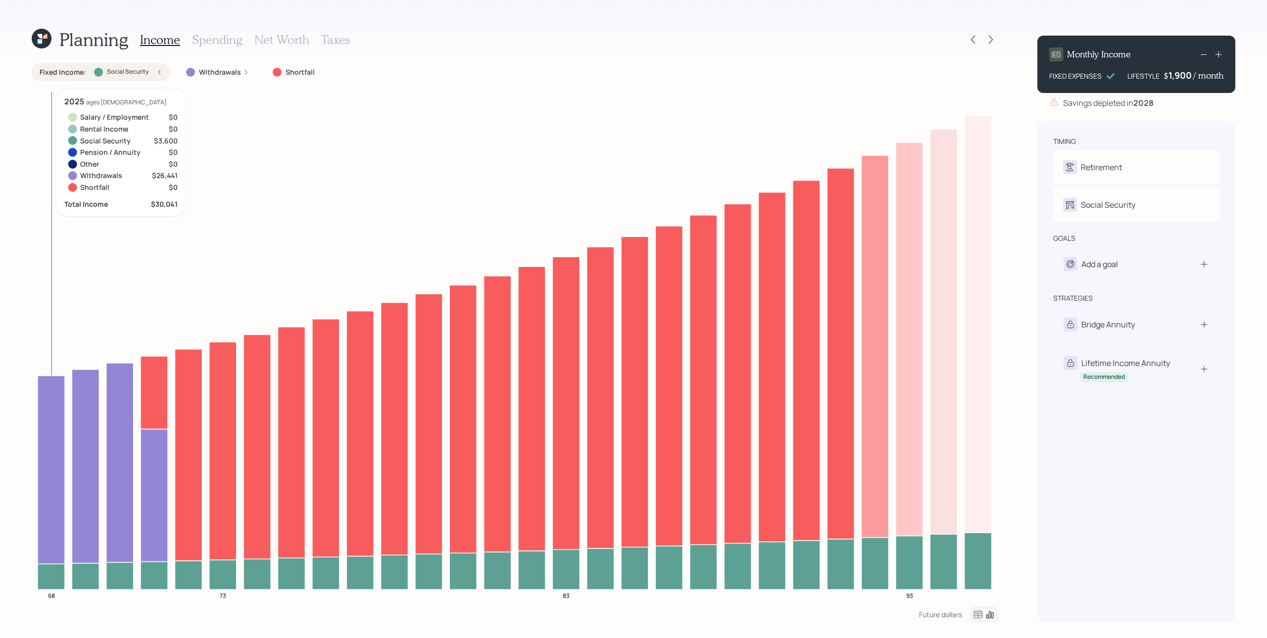
click at [51, 479] on icon at bounding box center [51, 577] width 27 height 26
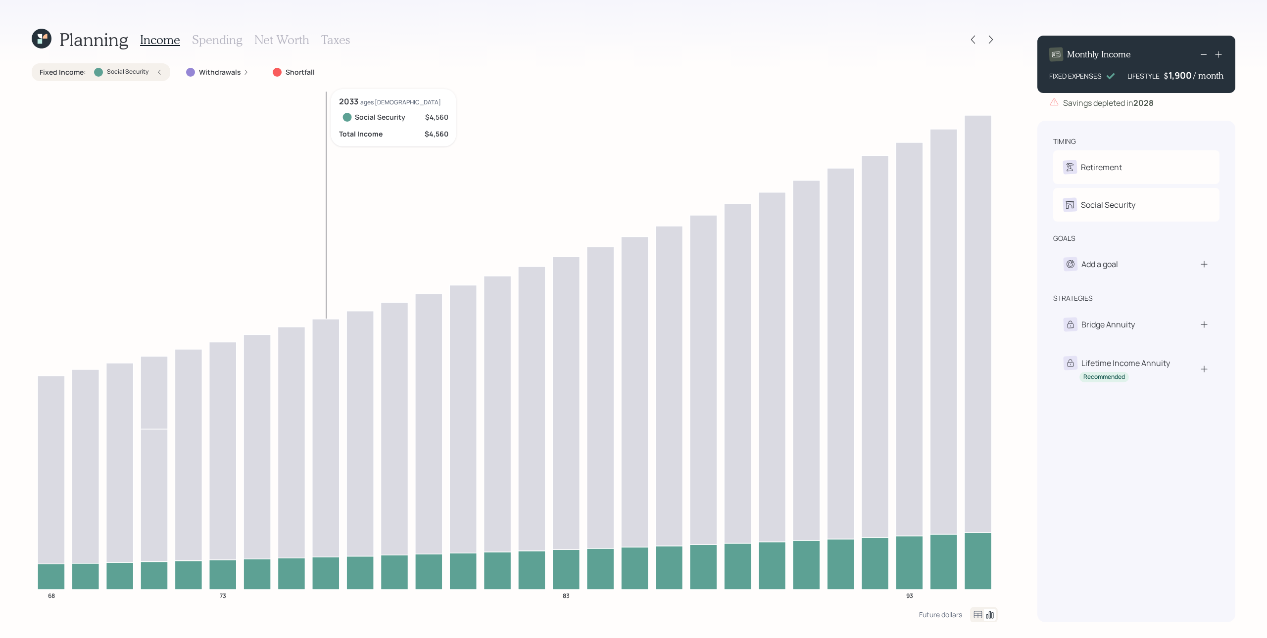
click at [318, 479] on icon at bounding box center [325, 573] width 27 height 33
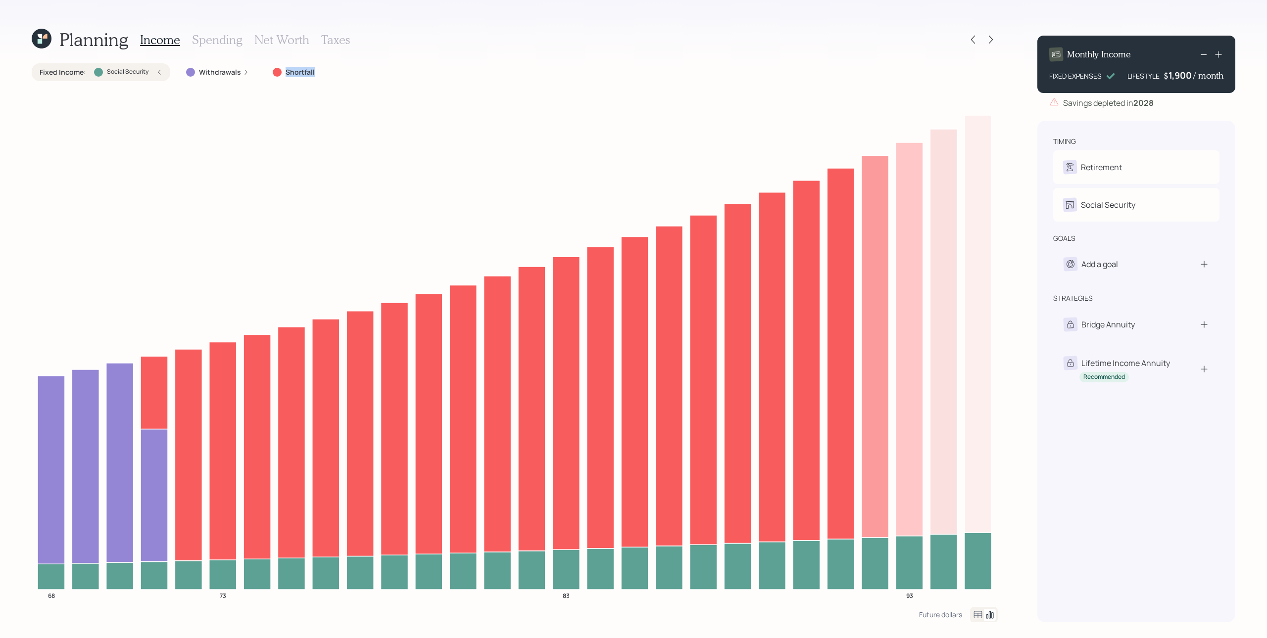
drag, startPoint x: 276, startPoint y: 74, endPoint x: 320, endPoint y: 100, distance: 51.3
click at [319, 81] on div "Fixed Income : Social Security Withdrawals Shortfall 68 73 83 93" at bounding box center [515, 335] width 966 height 544
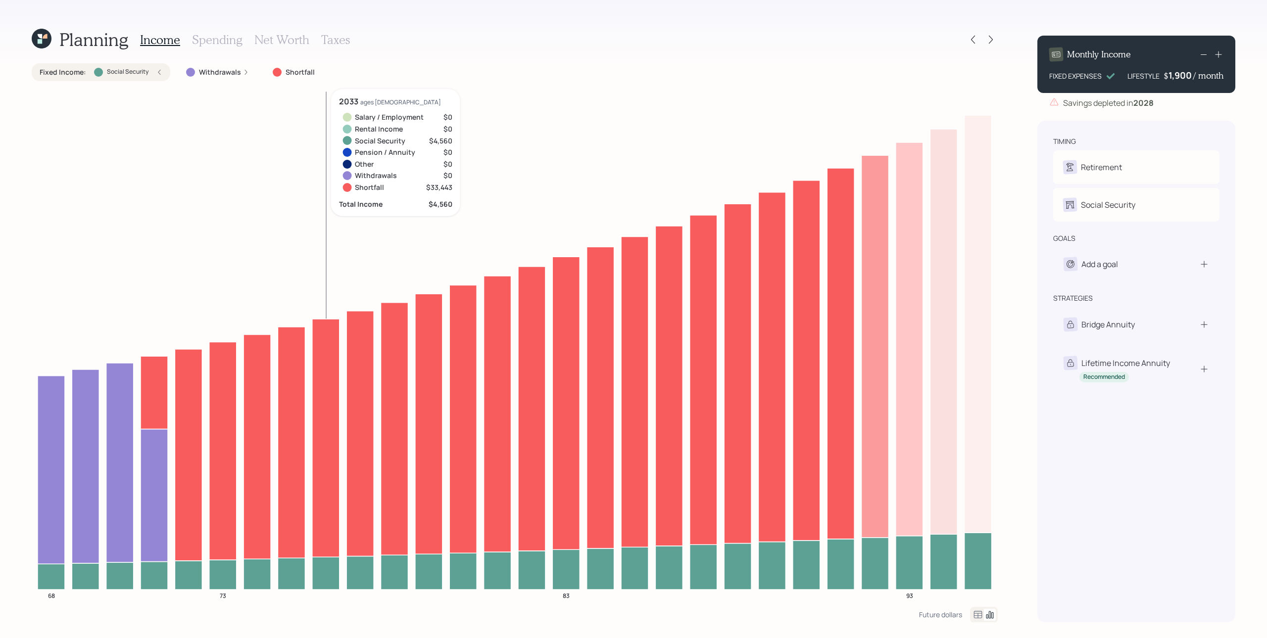
click at [324, 115] on icon "68 73 83 93" at bounding box center [515, 348] width 966 height 518
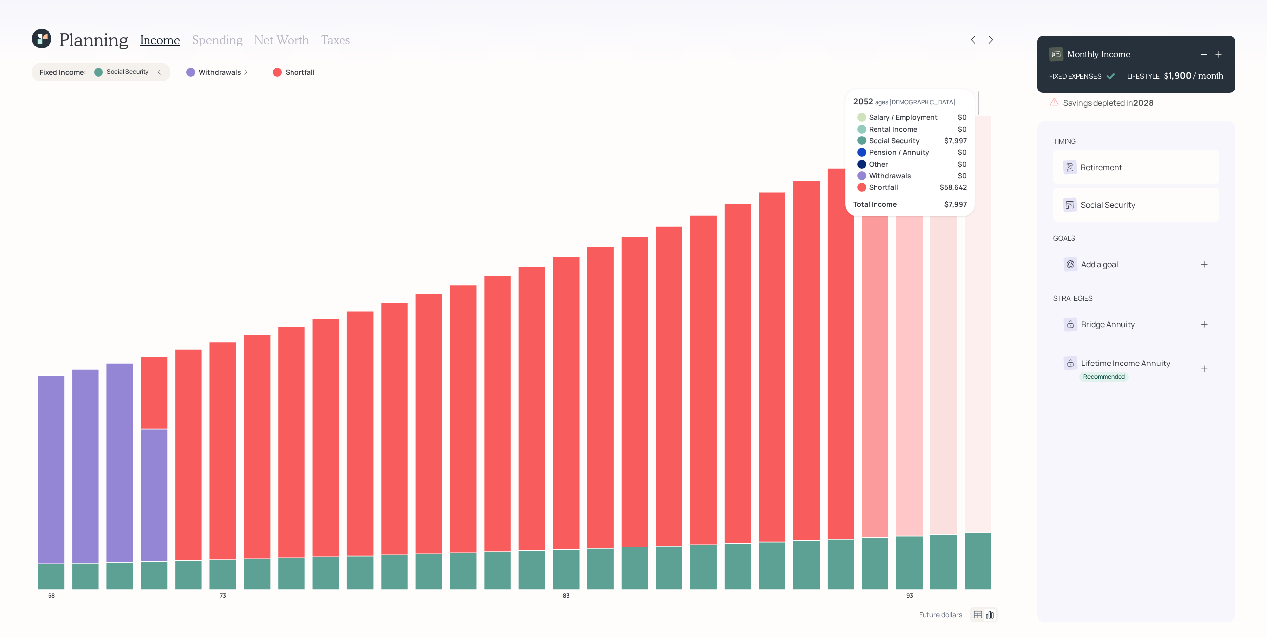
click at [950, 313] on div "Planning Income Spending Net Worth Taxes Fixed Income : Social Security Withdra…" at bounding box center [633, 319] width 1267 height 638
click at [950, 111] on div "Monthly Income FIXED EXPENSES LIFESTYLE $ 1,900 / month Savings depleted in [DA…" at bounding box center [1136, 325] width 198 height 595
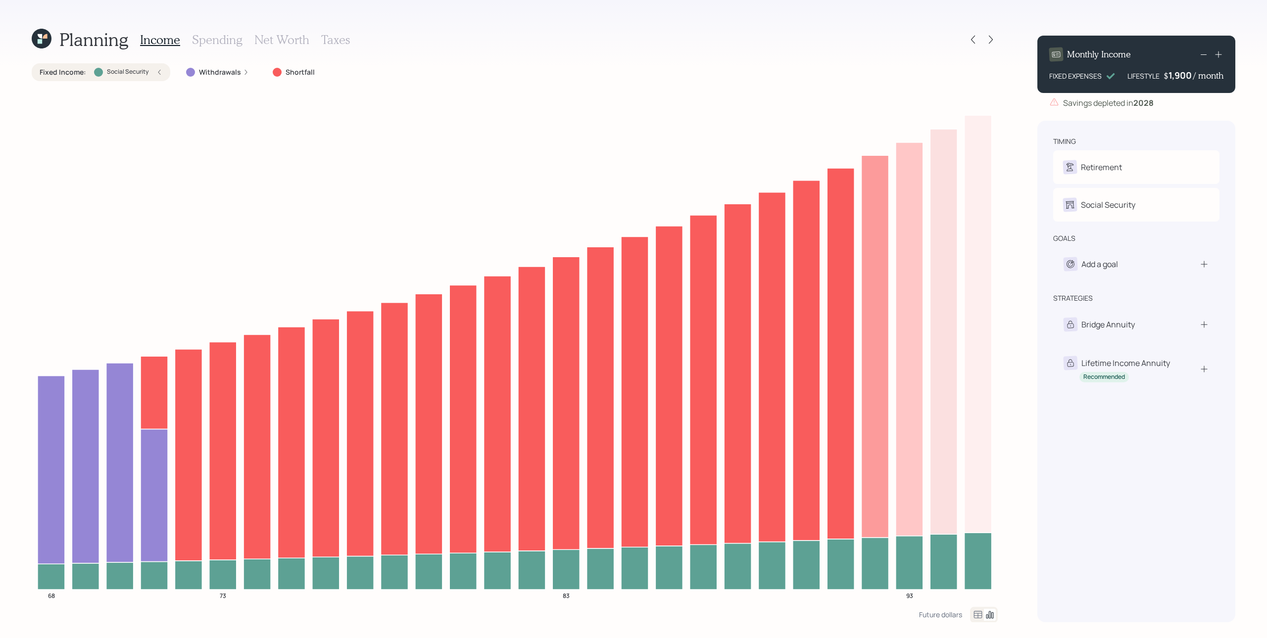
click at [950, 398] on div "Planning Income Spending Net Worth Taxes Fixed Income : Social Security Withdra…" at bounding box center [633, 319] width 1267 height 638
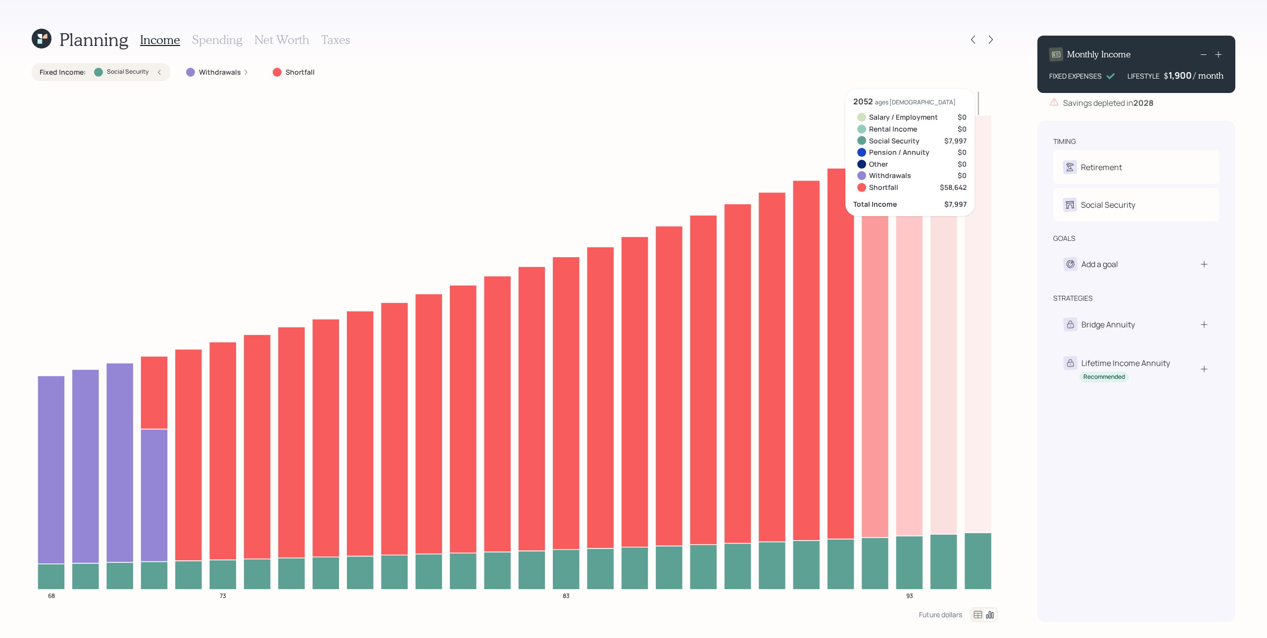
click at [950, 307] on div "Planning Income Spending Net Worth Taxes Fixed Income : Social Security Withdra…" at bounding box center [633, 319] width 1267 height 638
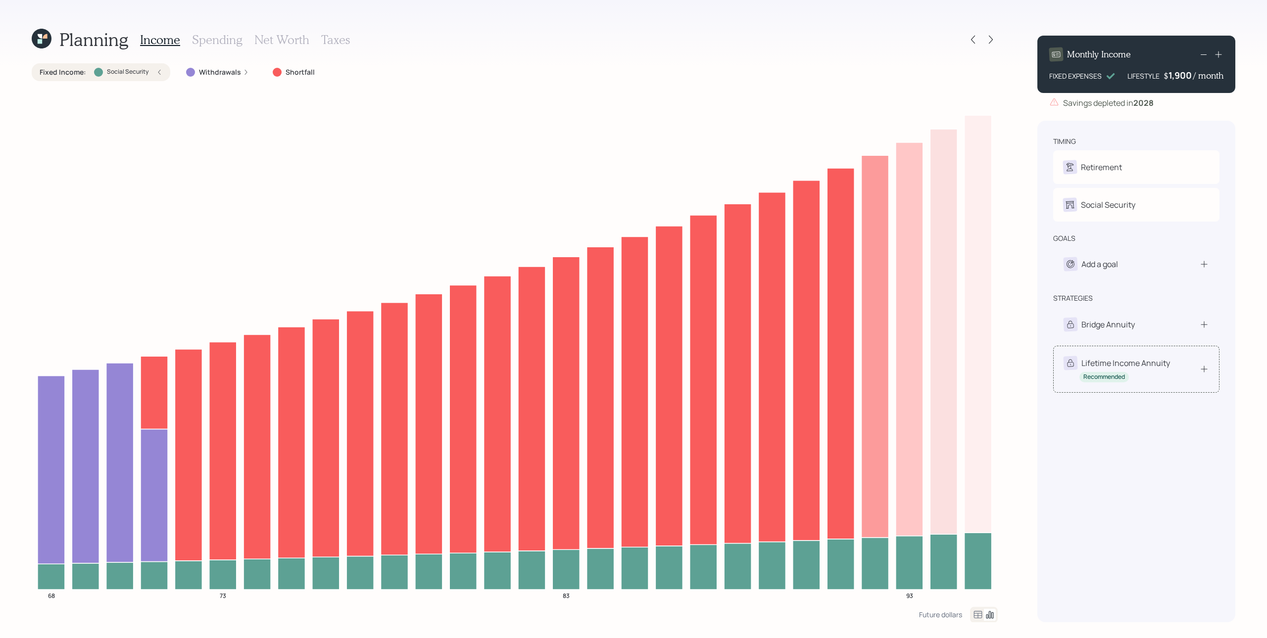
click at [950, 375] on div "Lifetime Income Annuity Recommended" at bounding box center [1117, 369] width 106 height 26
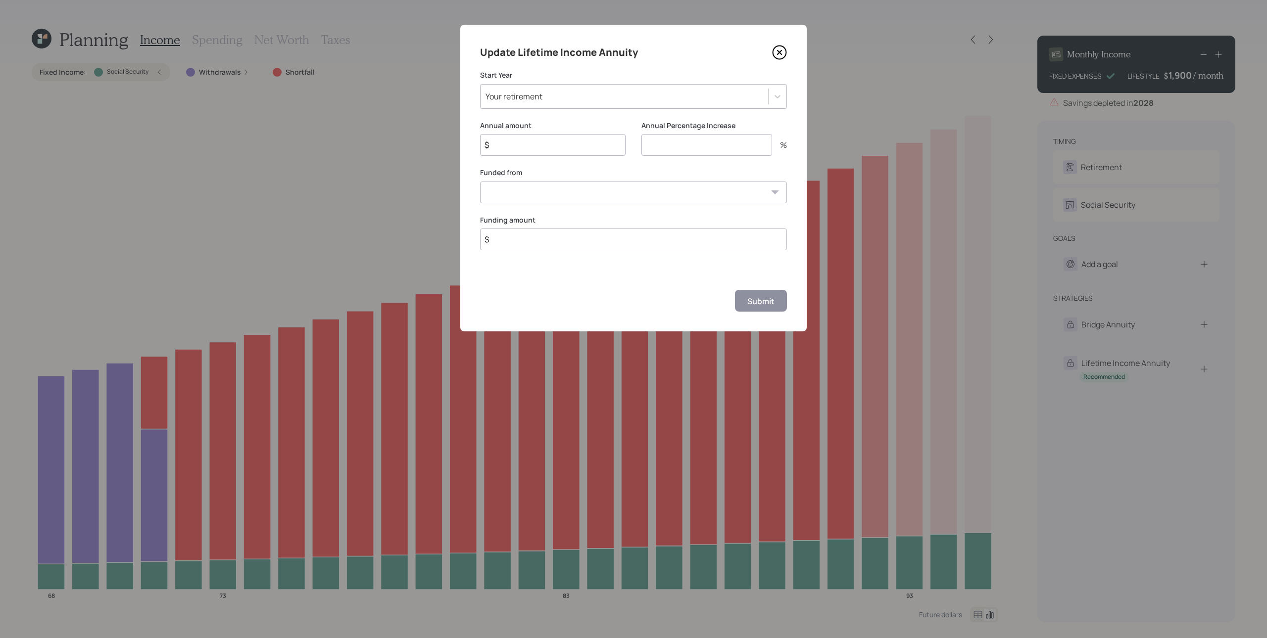
click at [781, 49] on icon at bounding box center [779, 52] width 15 height 15
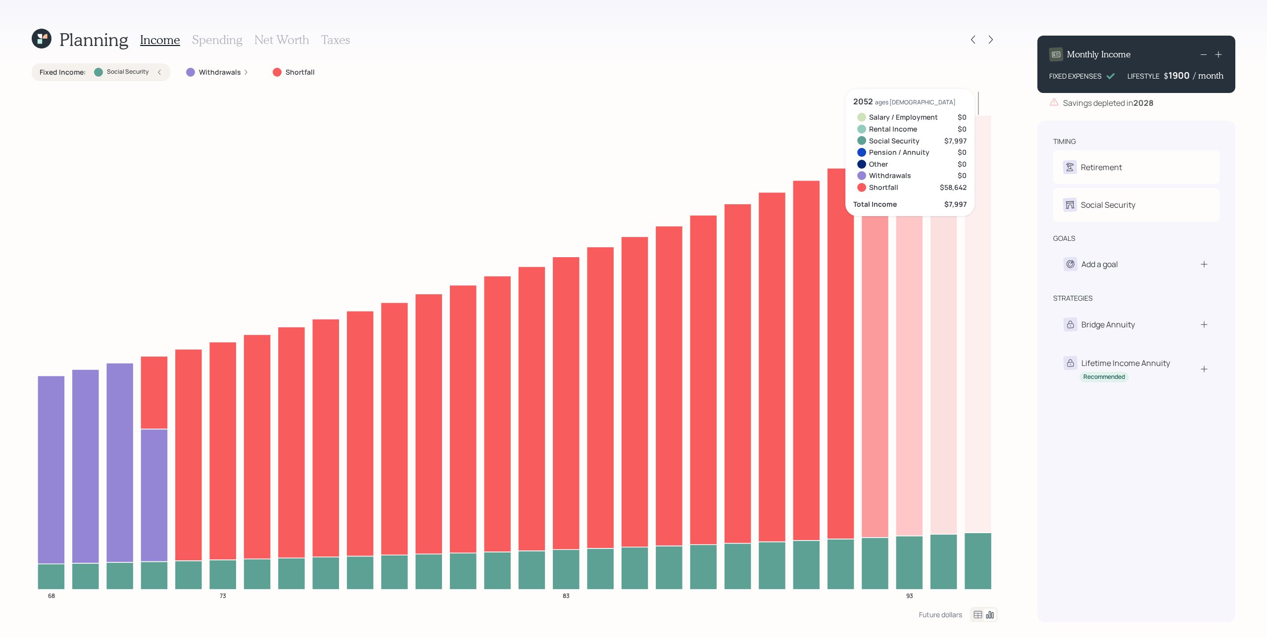
click at [950, 73] on div "1900" at bounding box center [1181, 75] width 25 height 12
click at [950, 84] on div "Monthly Income FIXED EXPENSES LIFESTYLE $ 1900 / month" at bounding box center [1136, 64] width 198 height 57
click at [950, 73] on div "1900" at bounding box center [1181, 75] width 25 height 12
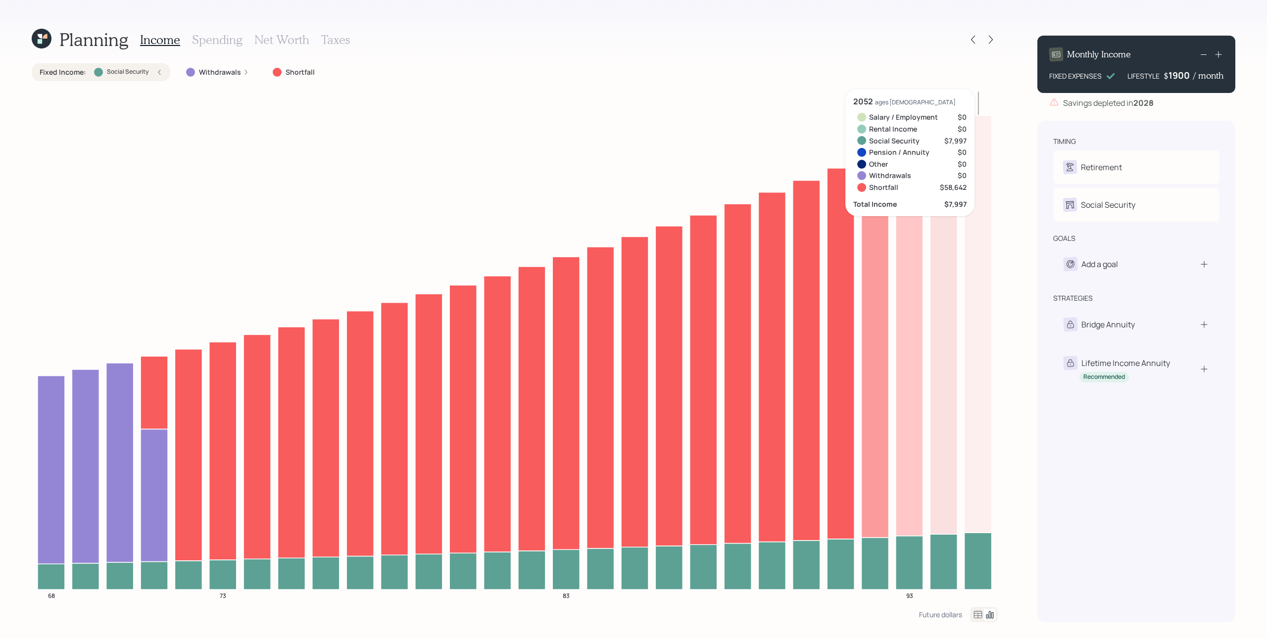
click at [950, 98] on div "Savings depleted in [DATE]" at bounding box center [1136, 103] width 198 height 12
click at [950, 69] on div "1,900" at bounding box center [1181, 75] width 25 height 12
click at [950, 56] on icon at bounding box center [1204, 55] width 12 height 12
click at [950, 57] on icon at bounding box center [1204, 55] width 12 height 12
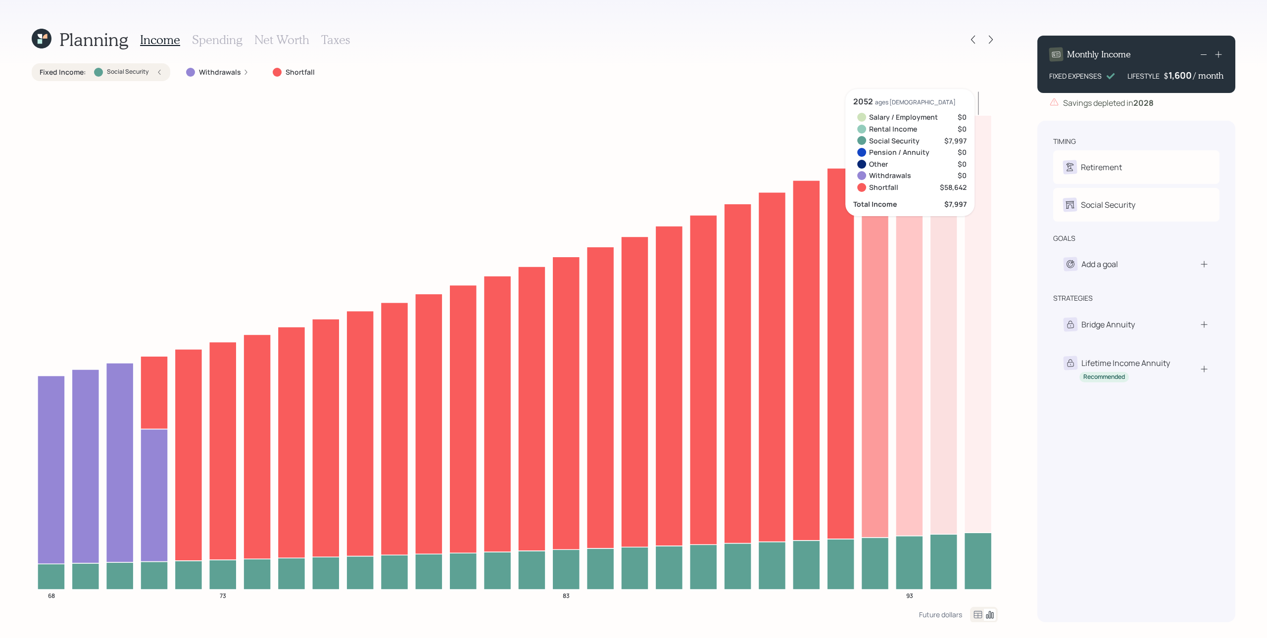
click at [950, 57] on icon at bounding box center [1204, 55] width 12 height 12
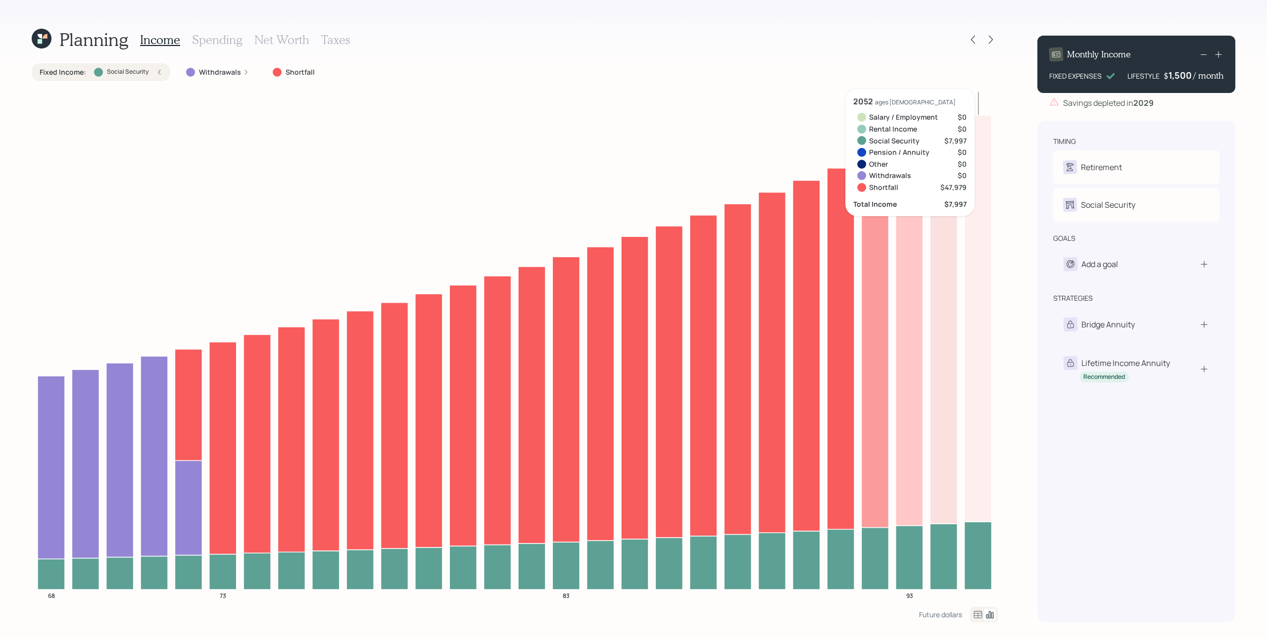
click at [950, 57] on icon at bounding box center [1204, 55] width 12 height 12
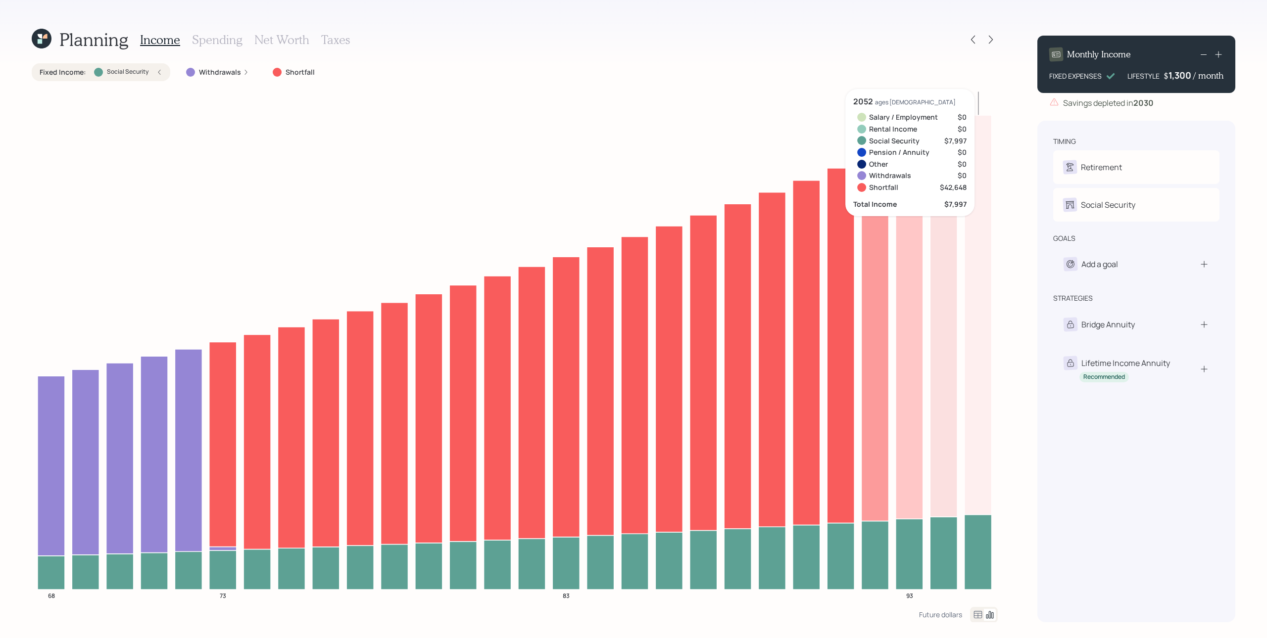
click at [950, 57] on icon at bounding box center [1204, 55] width 12 height 12
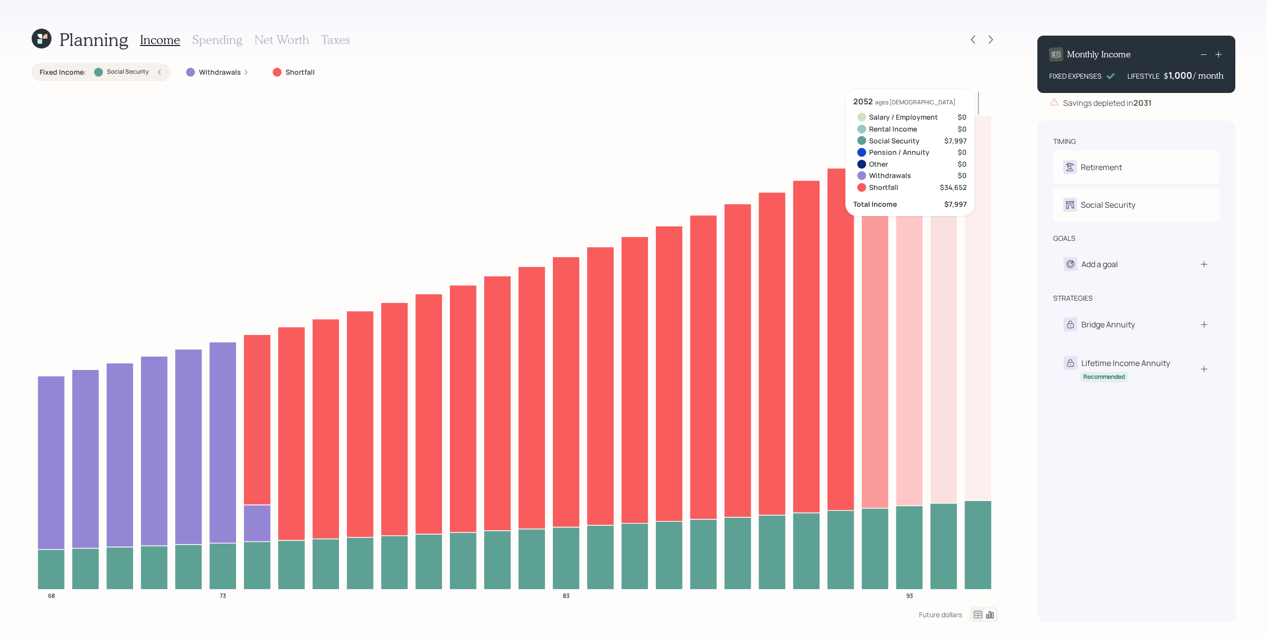
click at [950, 55] on icon at bounding box center [1204, 55] width 12 height 12
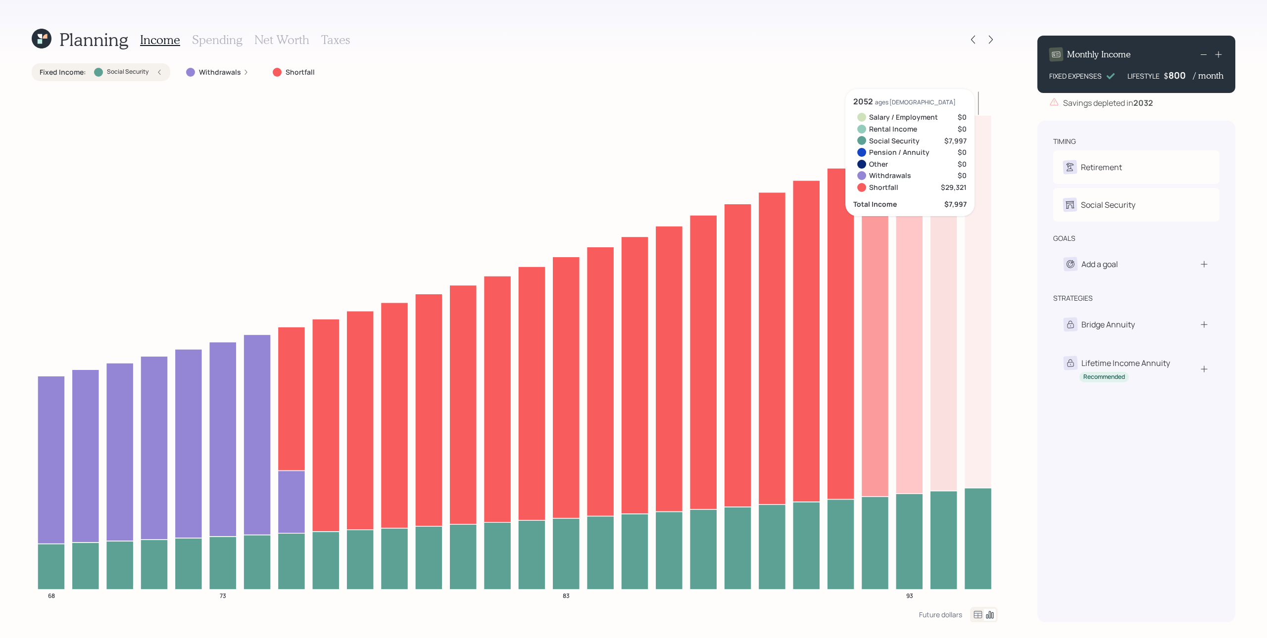
drag, startPoint x: 1213, startPoint y: 138, endPoint x: 1208, endPoint y: 135, distance: 5.8
click at [950, 138] on div "timing" at bounding box center [1136, 142] width 166 height 10
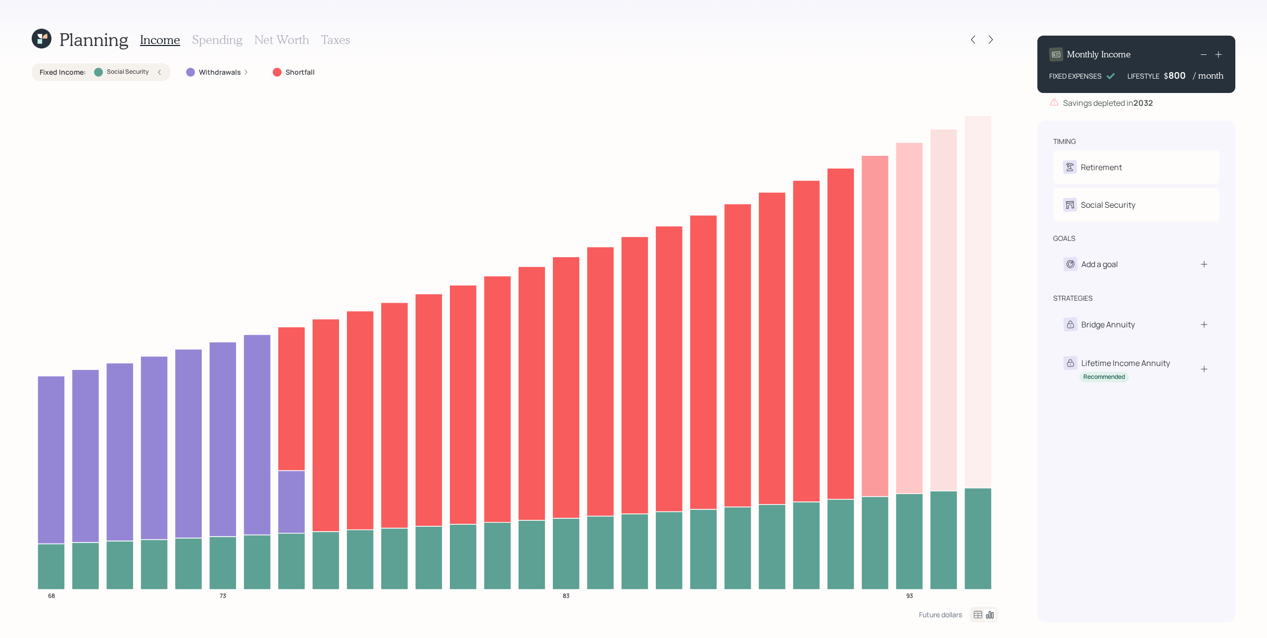
click at [950, 53] on icon at bounding box center [1219, 54] width 10 height 10
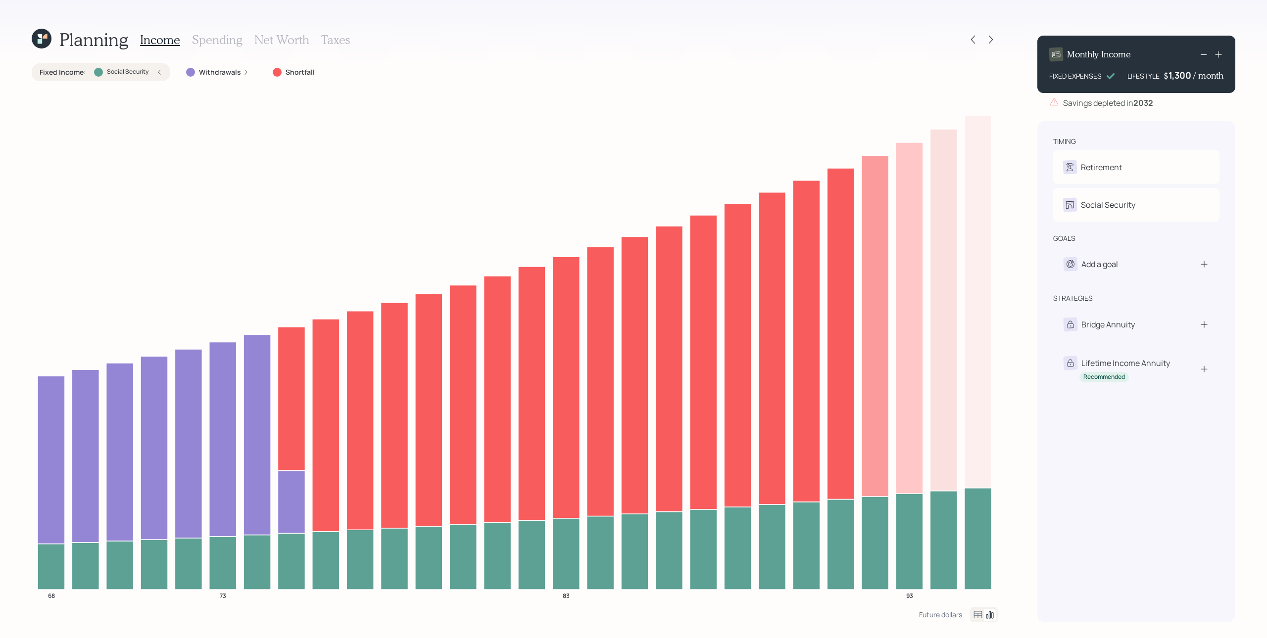
click at [950, 53] on icon at bounding box center [1219, 54] width 10 height 10
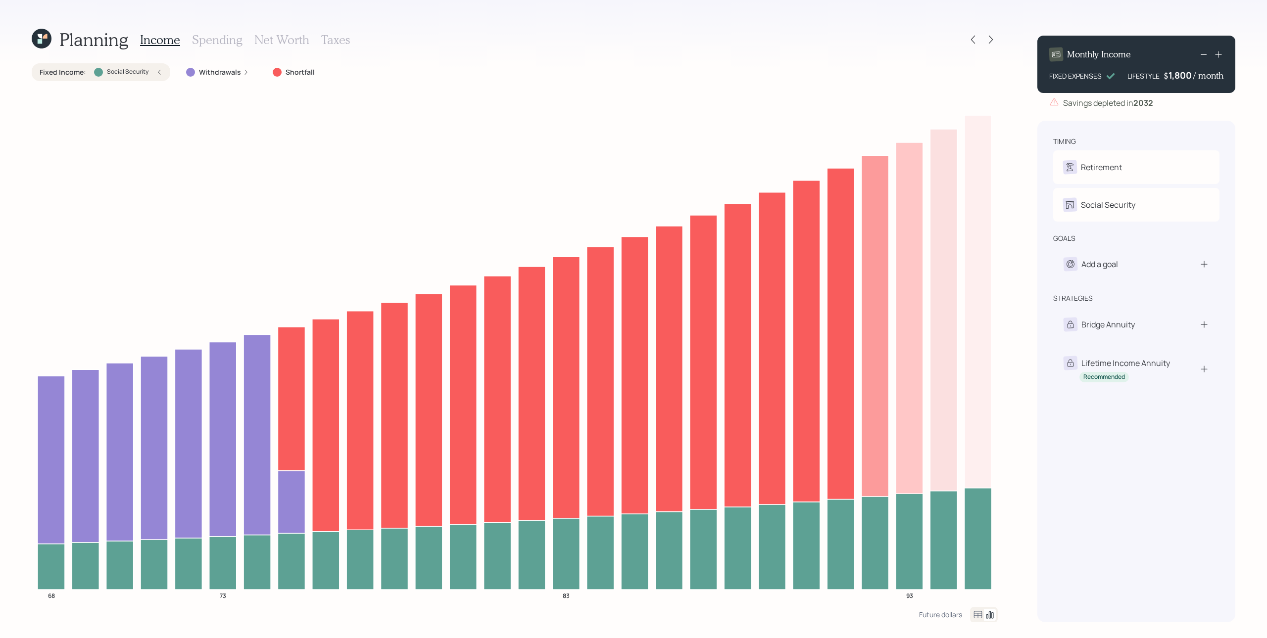
click at [950, 53] on icon at bounding box center [1219, 54] width 10 height 10
click at [950, 88] on div "Planning Income Spending Net Worth Taxes Fixed Income : Social Security Withdra…" at bounding box center [633, 319] width 1267 height 638
